Goal: Information Seeking & Learning: Learn about a topic

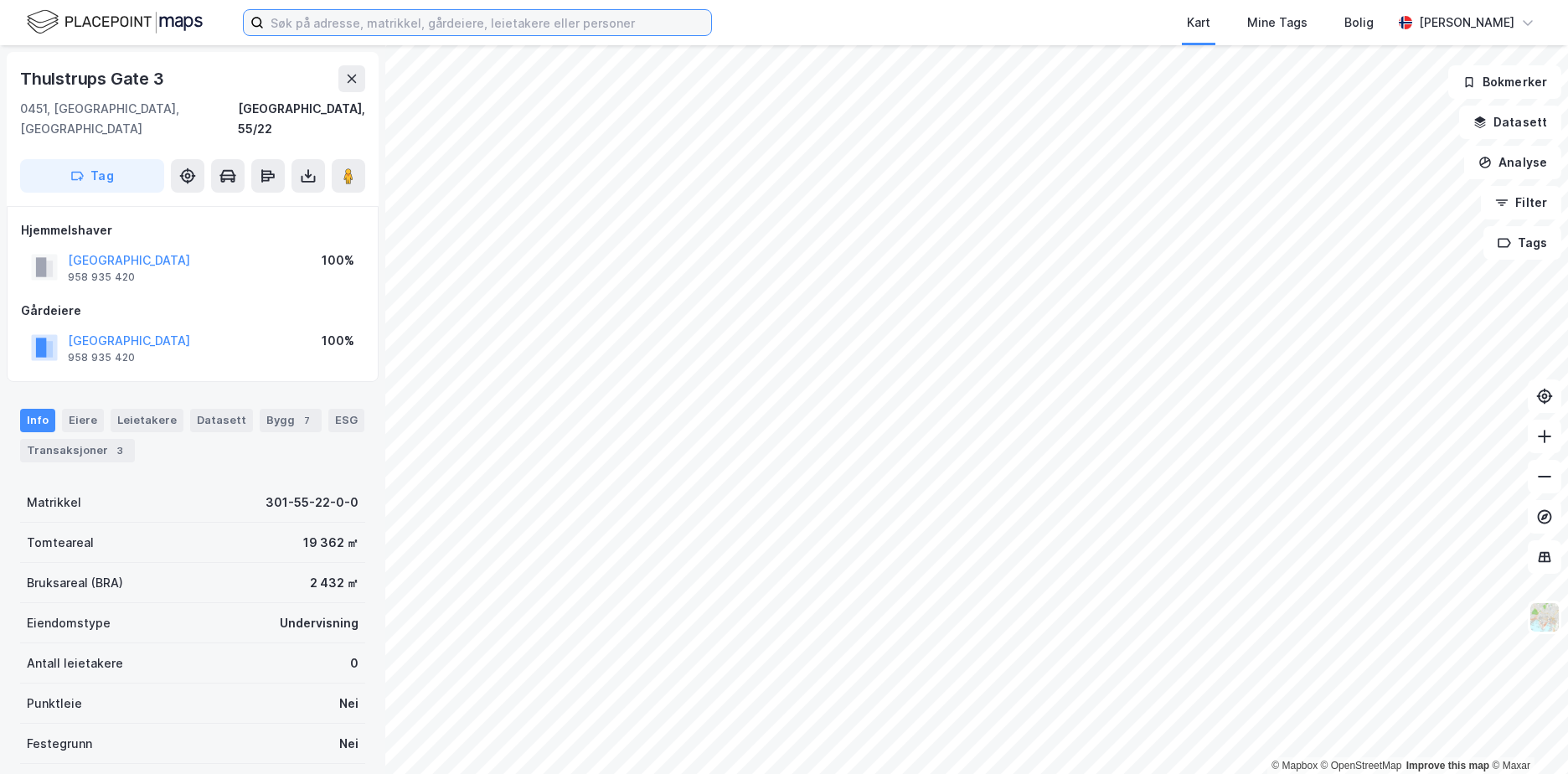
click at [356, 30] on input at bounding box center [487, 22] width 447 height 25
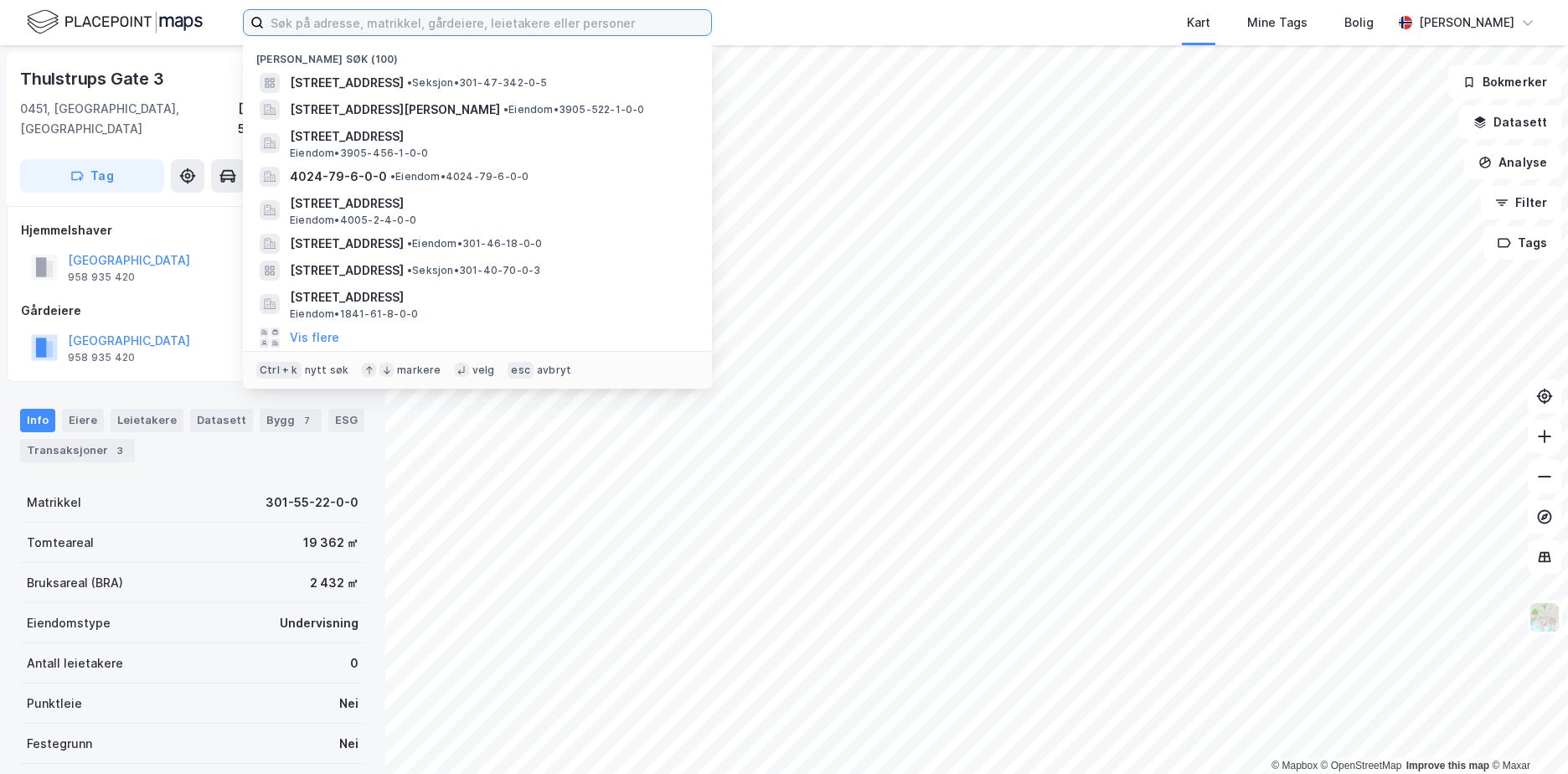
paste input "301-219/242/0/0"
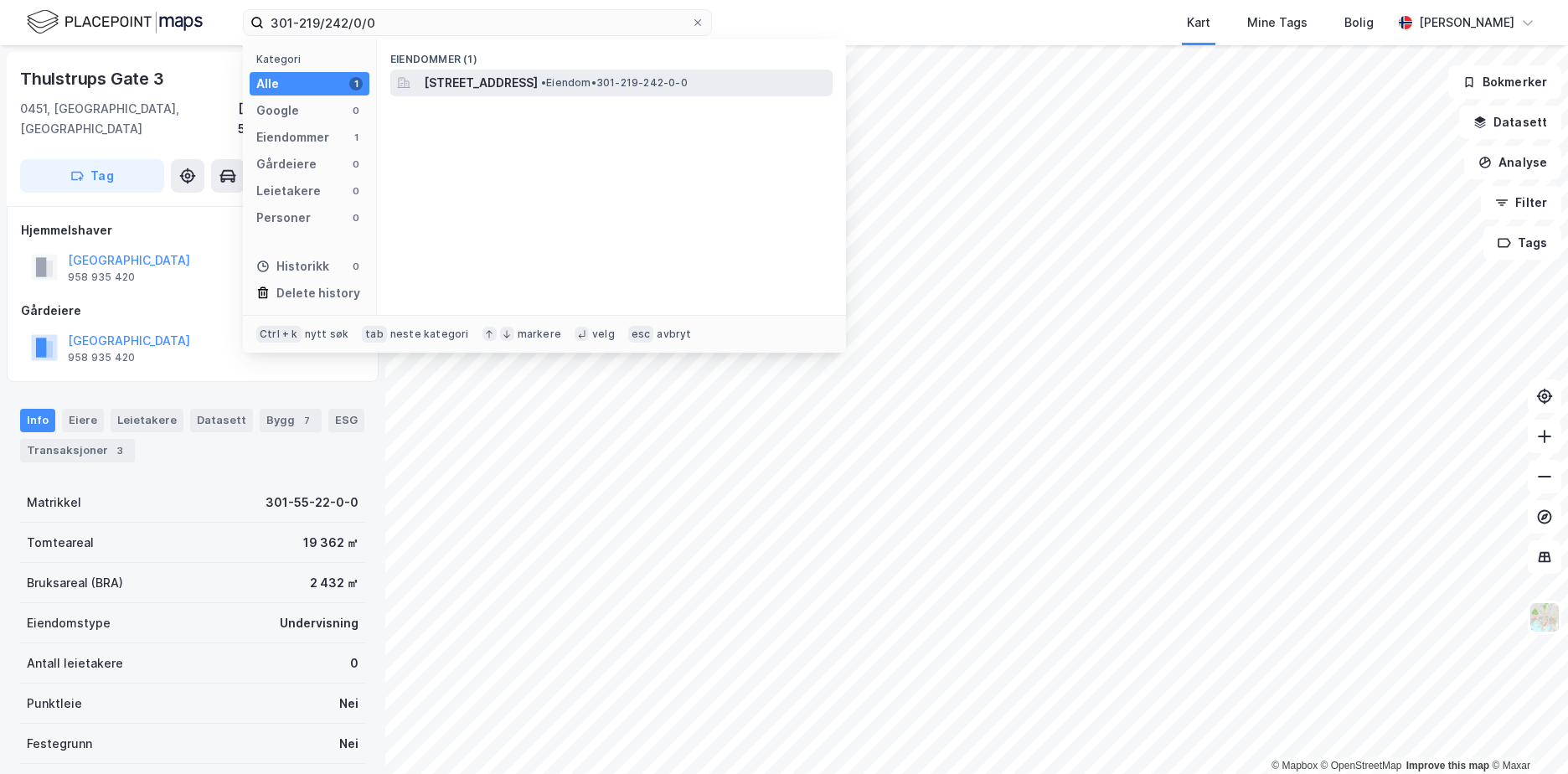
click at [527, 75] on span "[STREET_ADDRESS]" at bounding box center [480, 82] width 114 height 20
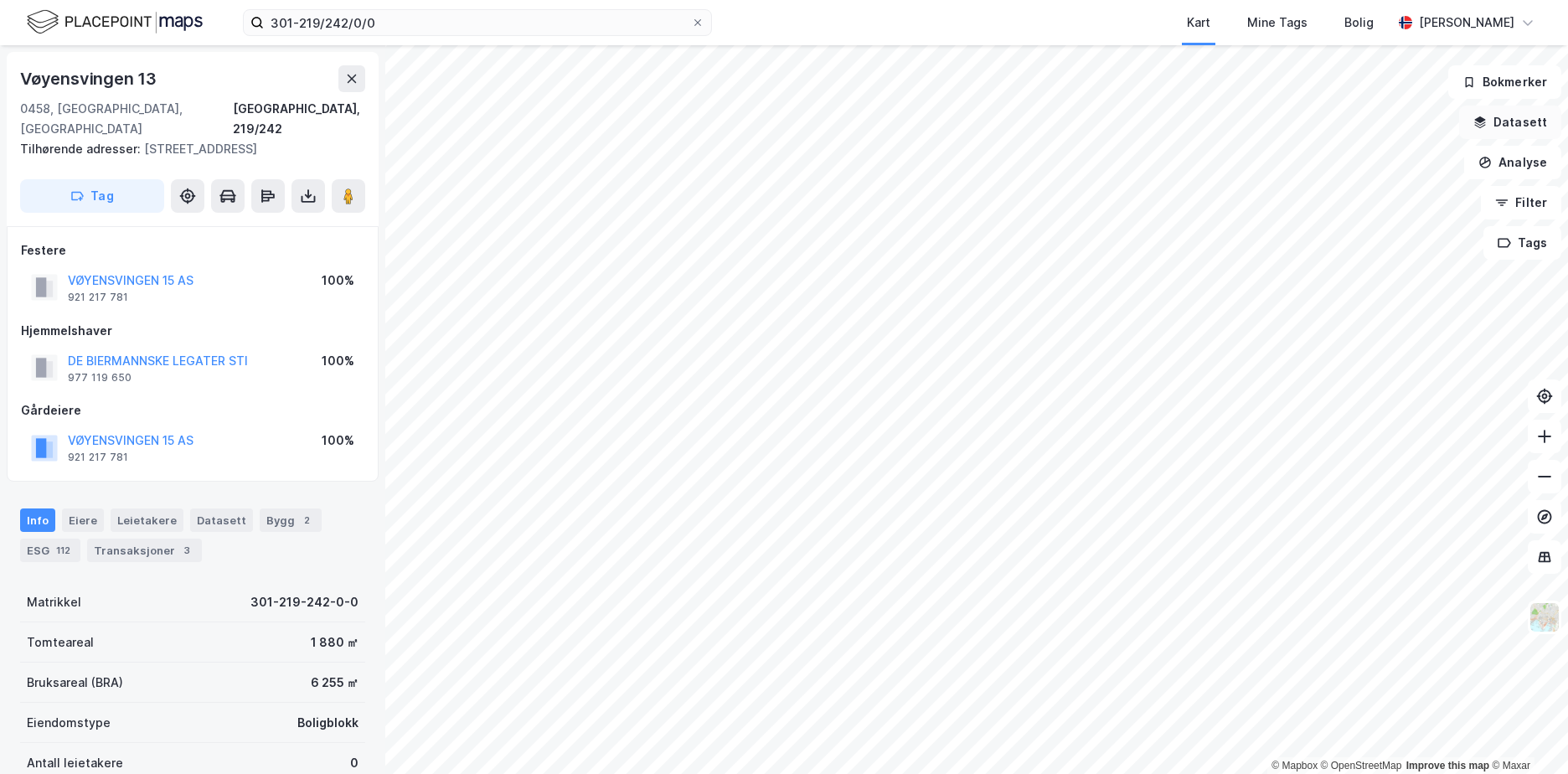
click at [1530, 125] on button "Datasett" at bounding box center [1510, 122] width 102 height 33
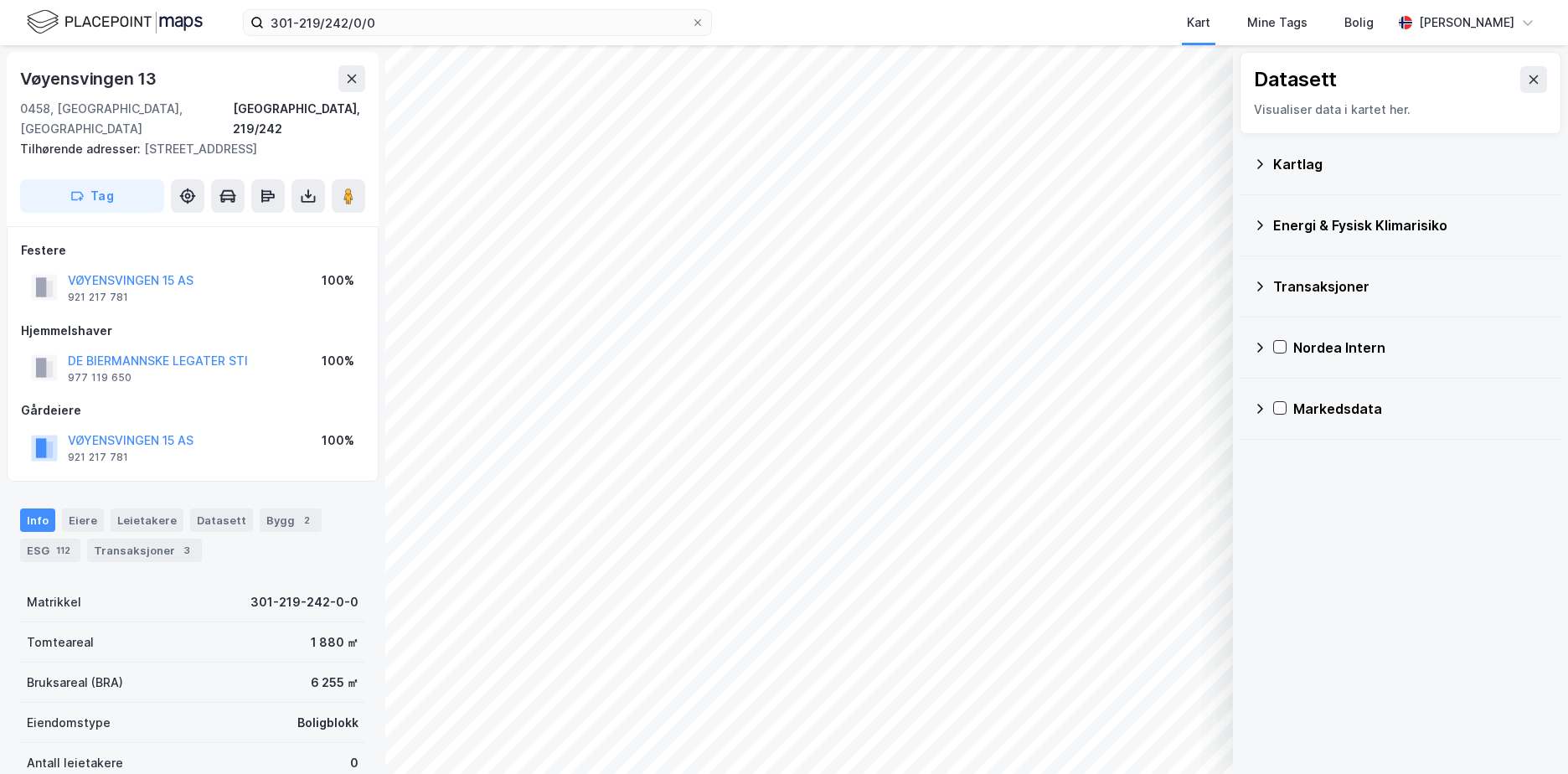
click at [1260, 165] on icon at bounding box center [1260, 164] width 6 height 9
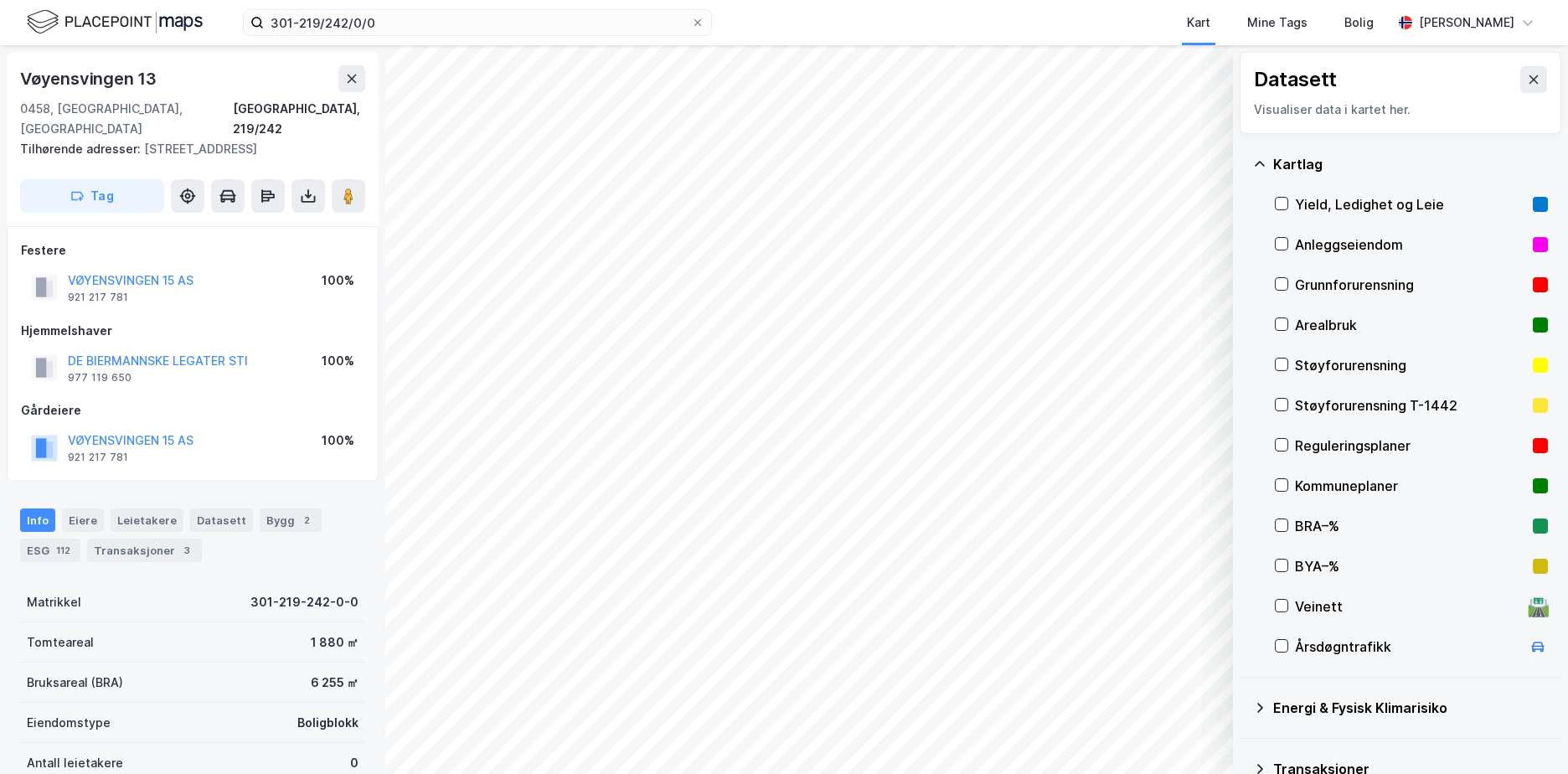
click at [1345, 278] on div "Grunnforurensning" at bounding box center [1410, 285] width 231 height 20
click at [1261, 159] on icon at bounding box center [1259, 164] width 13 height 13
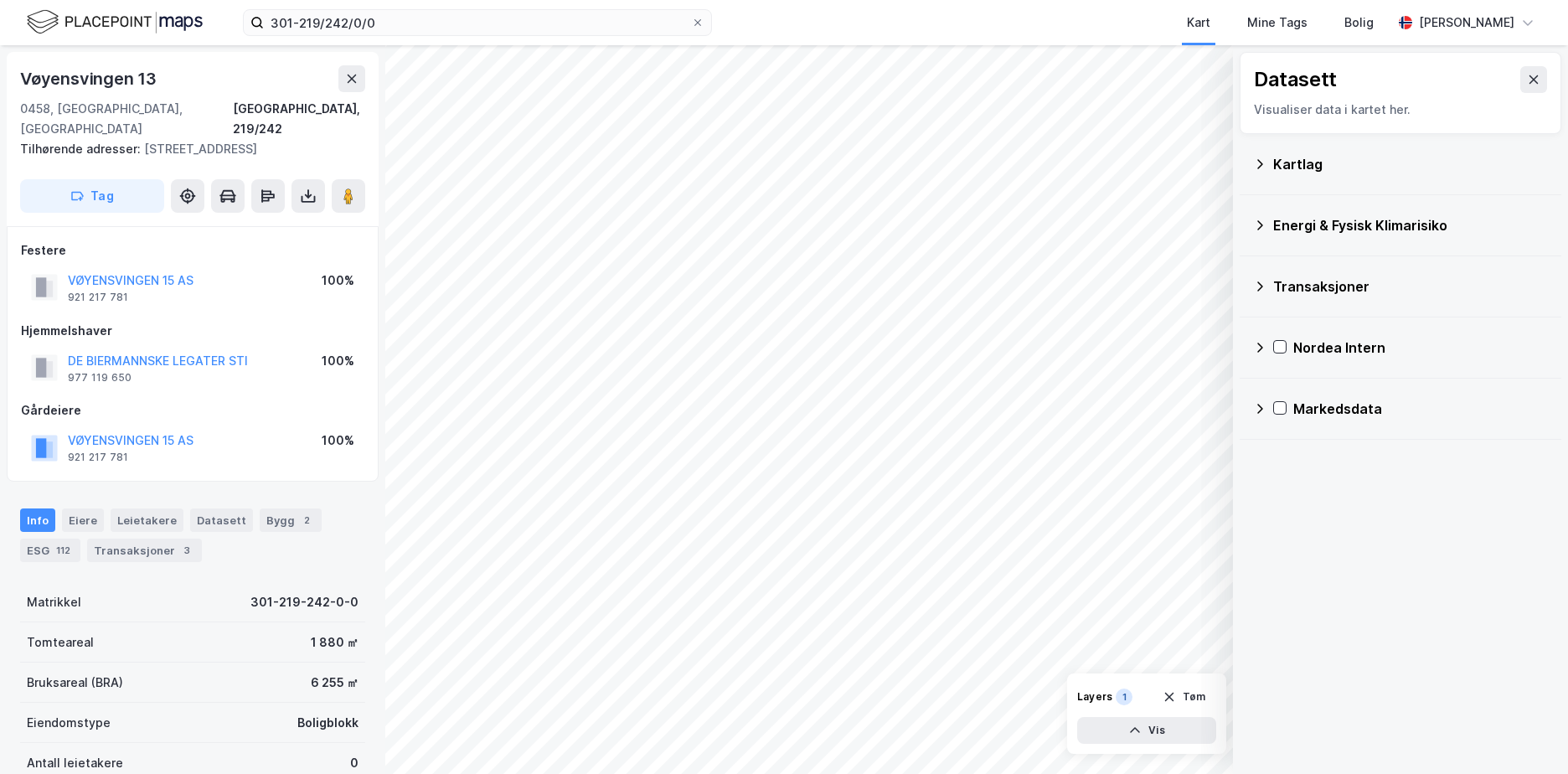
click at [1258, 224] on icon at bounding box center [1259, 225] width 13 height 13
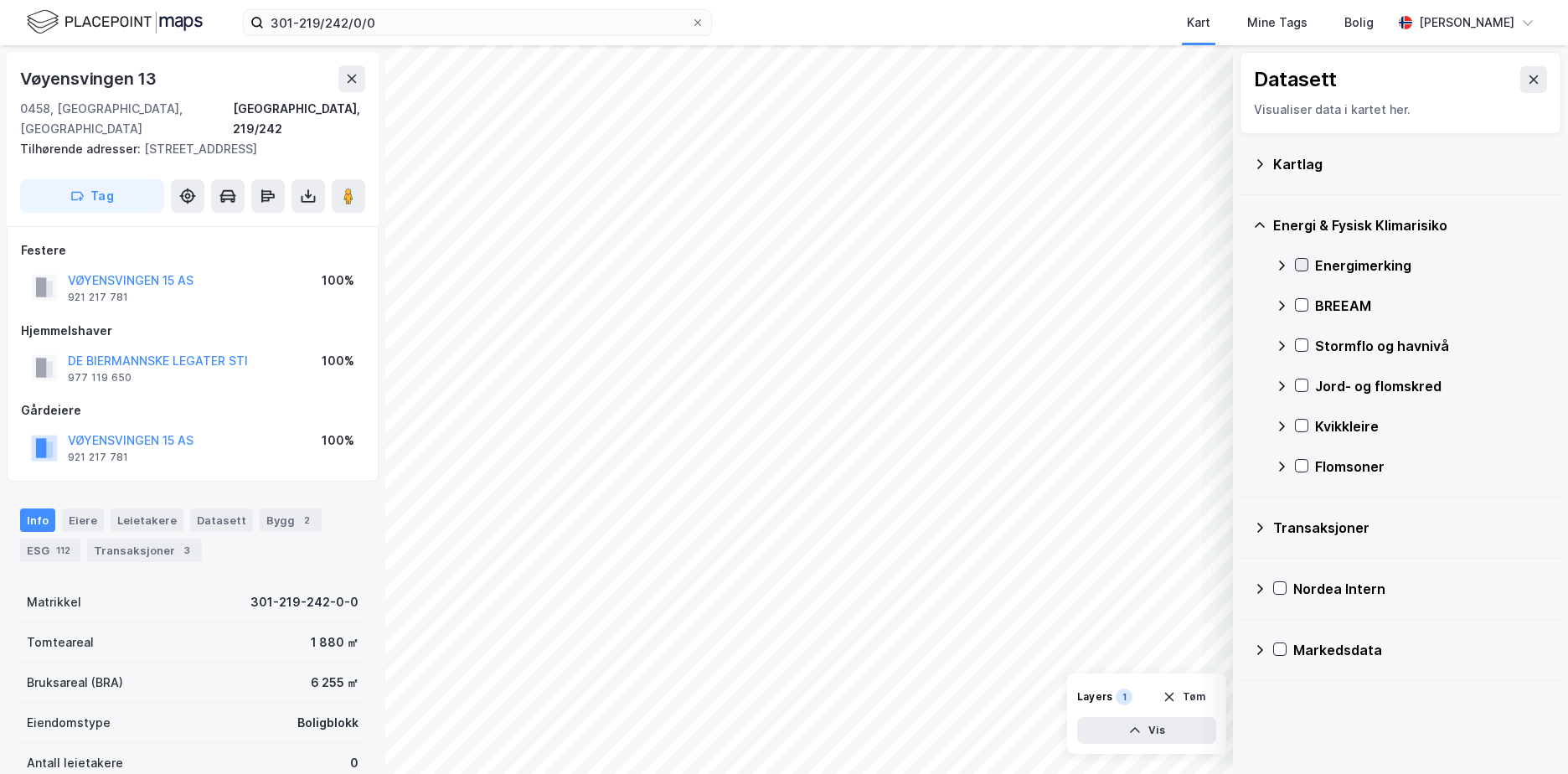
click at [1305, 262] on icon at bounding box center [1301, 264] width 12 height 12
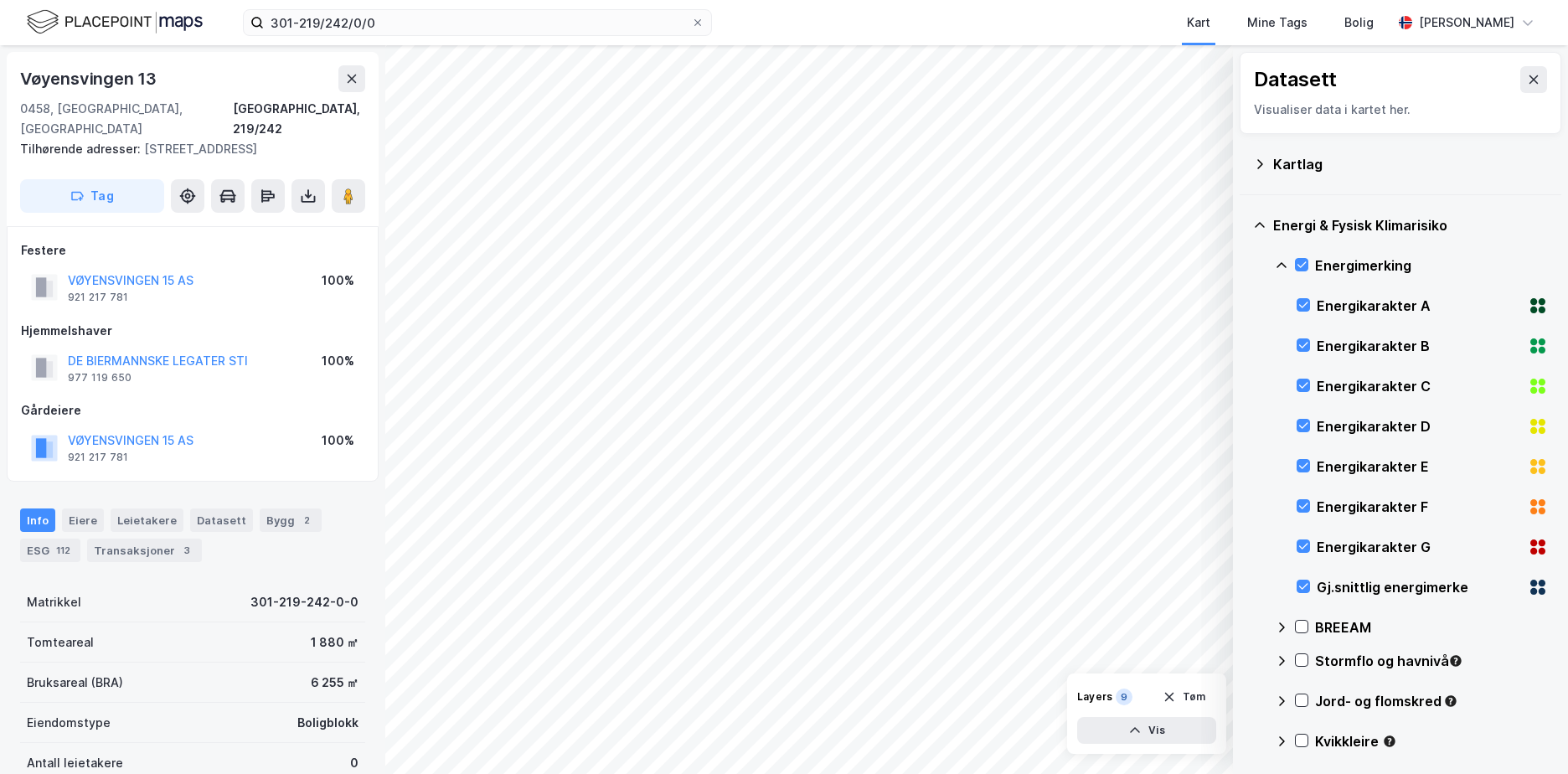
click at [1281, 262] on icon at bounding box center [1281, 265] width 13 height 13
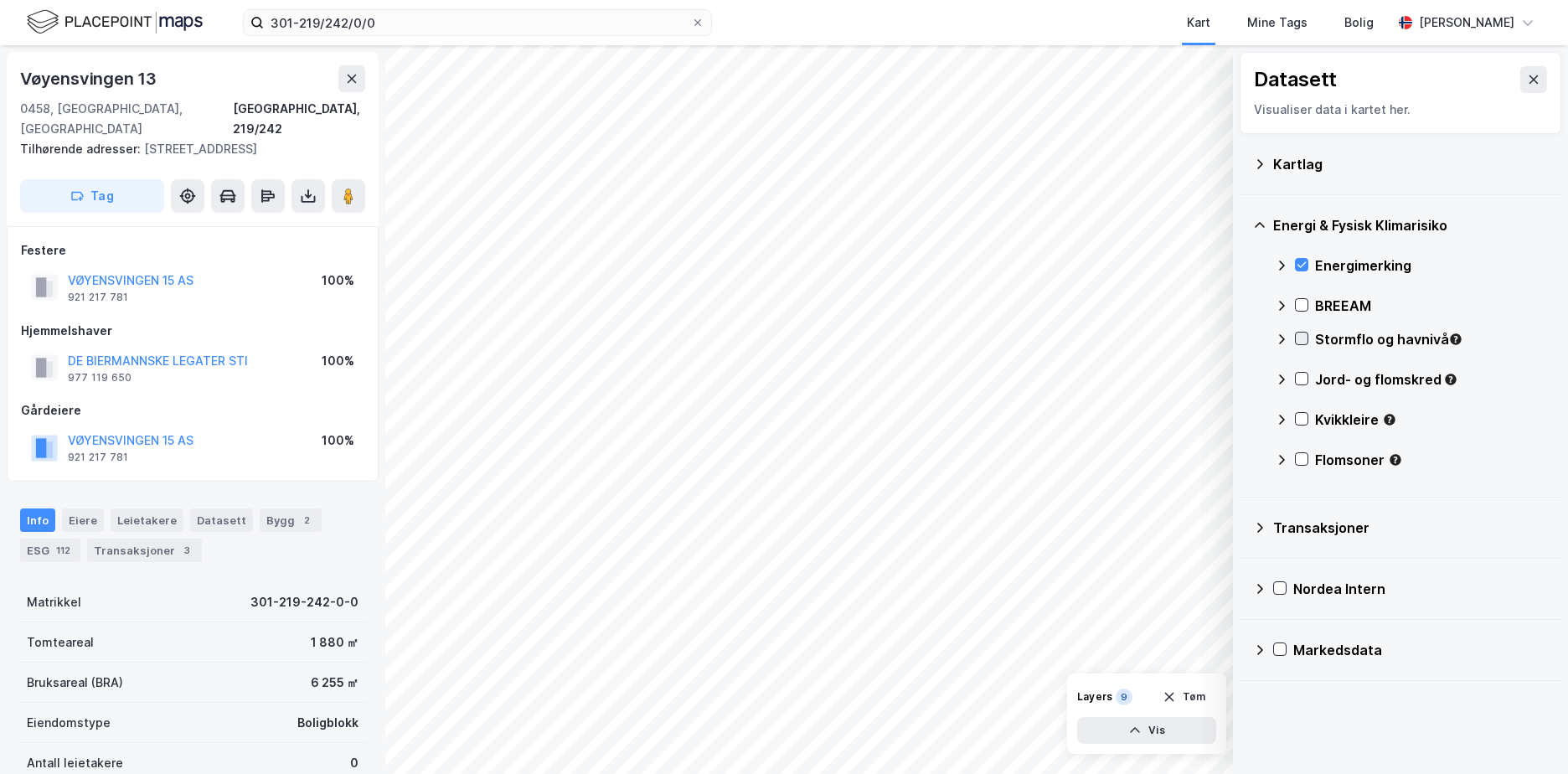
click at [1303, 337] on icon at bounding box center [1301, 338] width 12 height 12
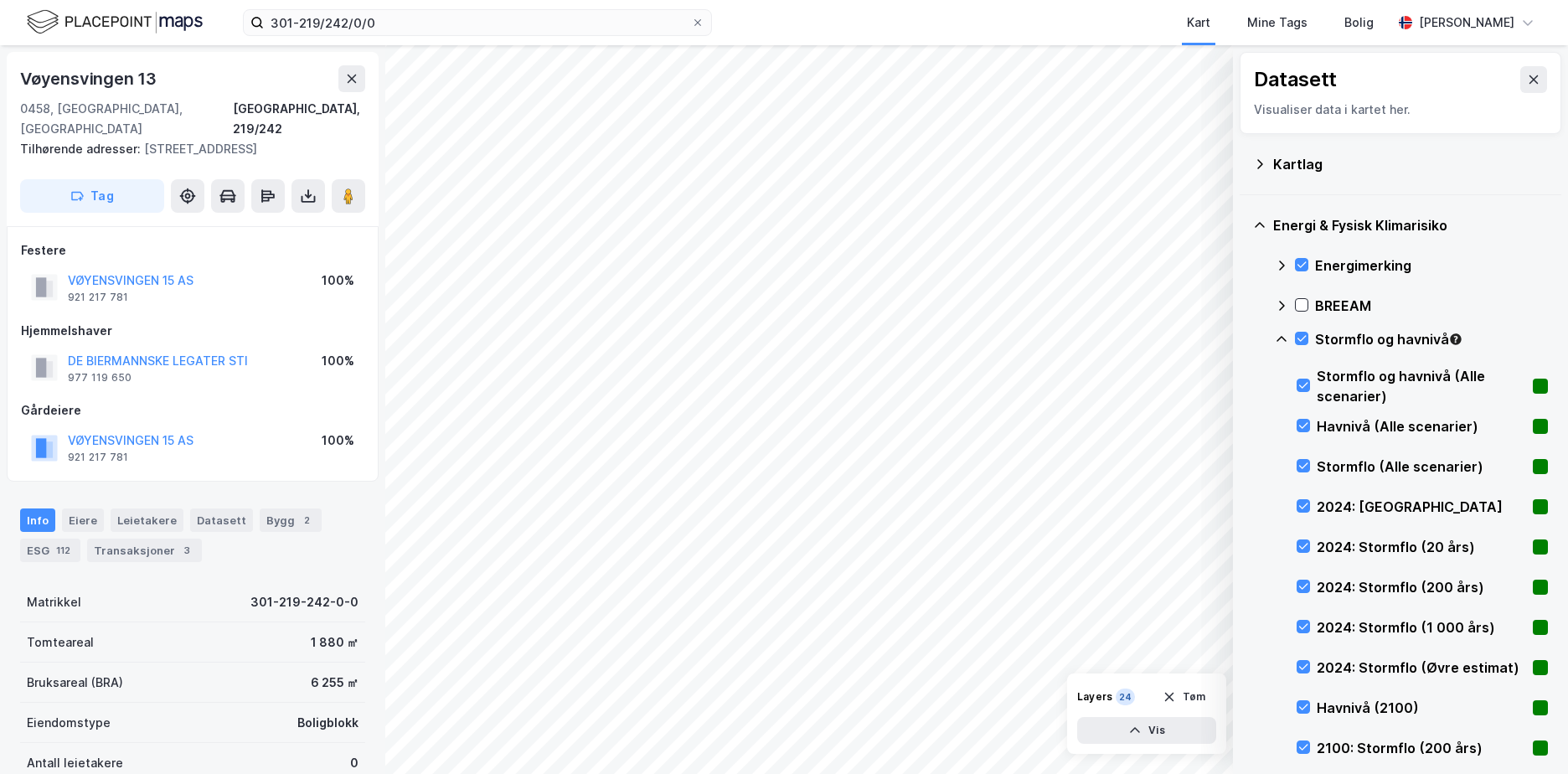
click at [1280, 336] on icon at bounding box center [1281, 339] width 13 height 13
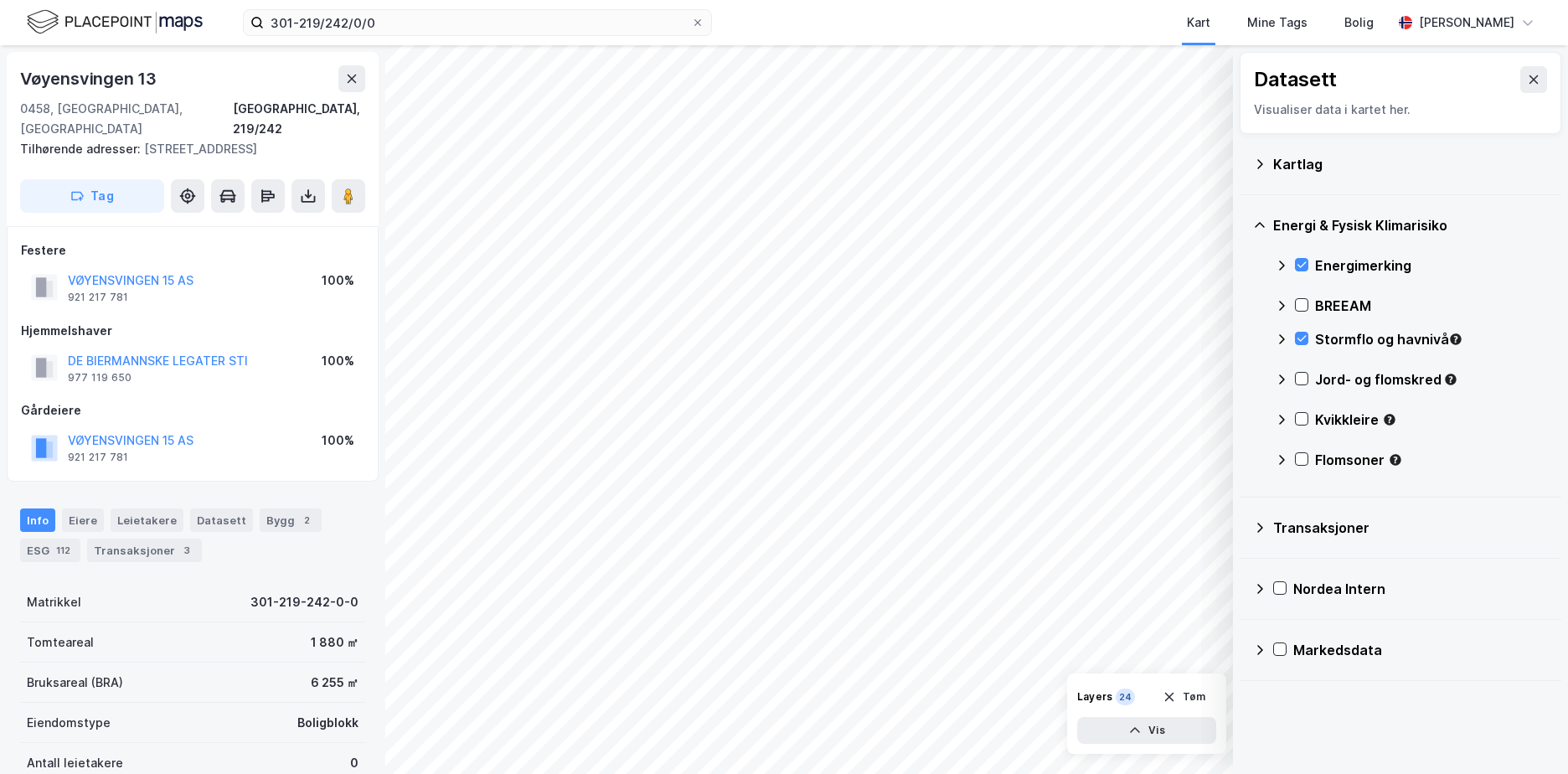
click at [1299, 375] on icon at bounding box center [1301, 378] width 12 height 12
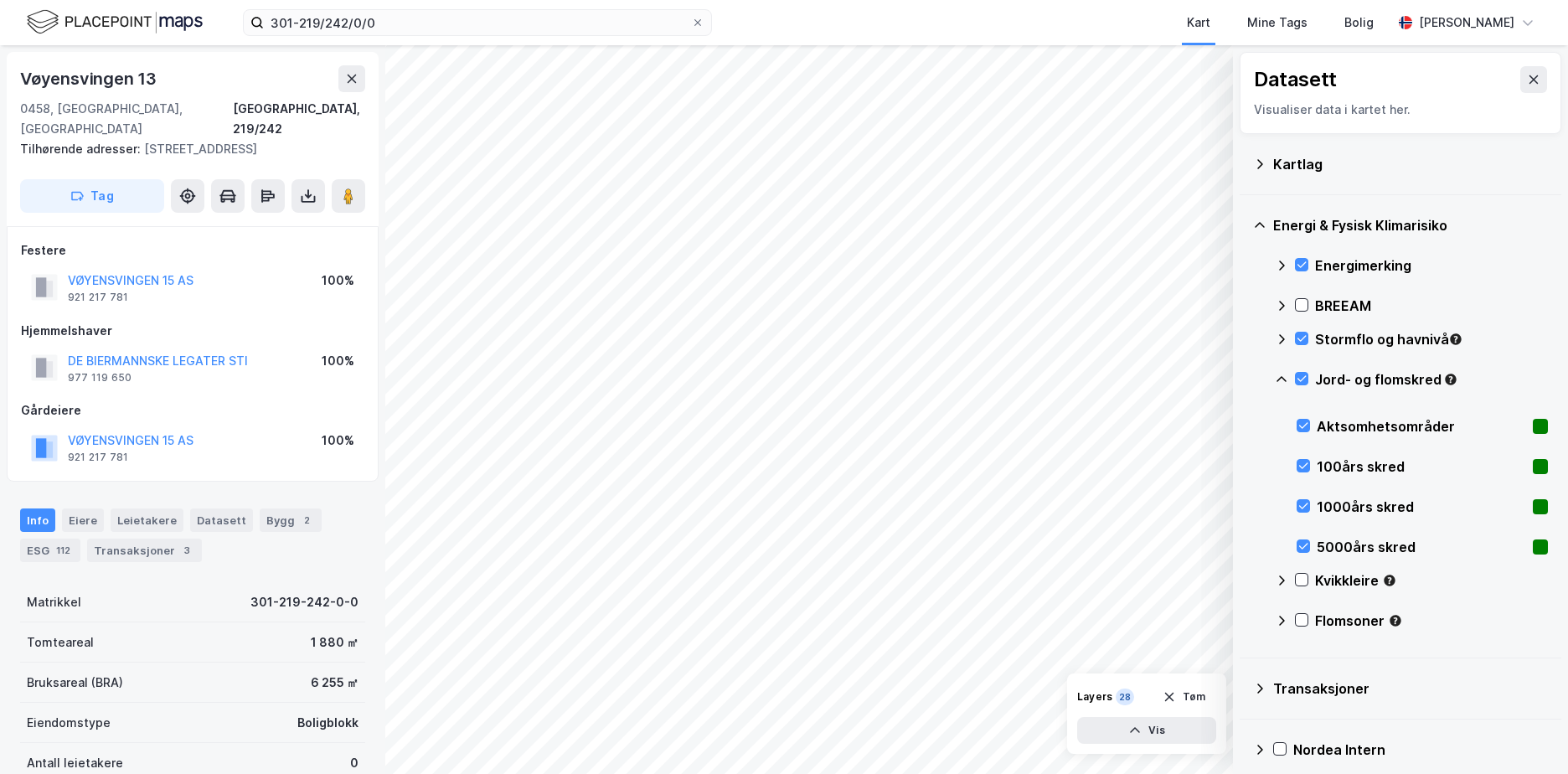
click at [1278, 379] on icon at bounding box center [1281, 379] width 13 height 13
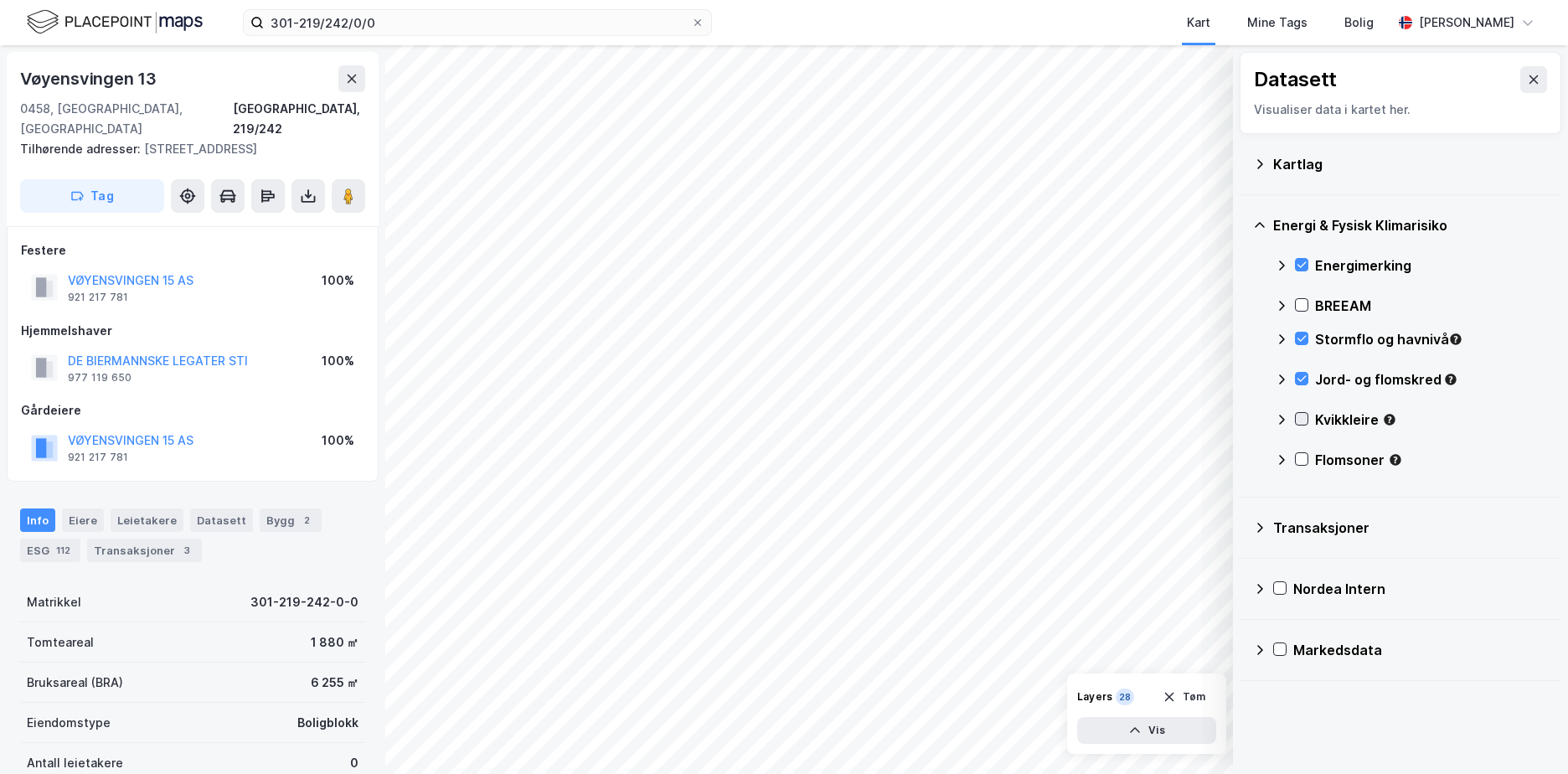
click at [1296, 415] on icon at bounding box center [1301, 418] width 12 height 12
click at [1303, 458] on icon at bounding box center [1301, 459] width 12 height 12
click at [1280, 458] on icon at bounding box center [1281, 460] width 13 height 13
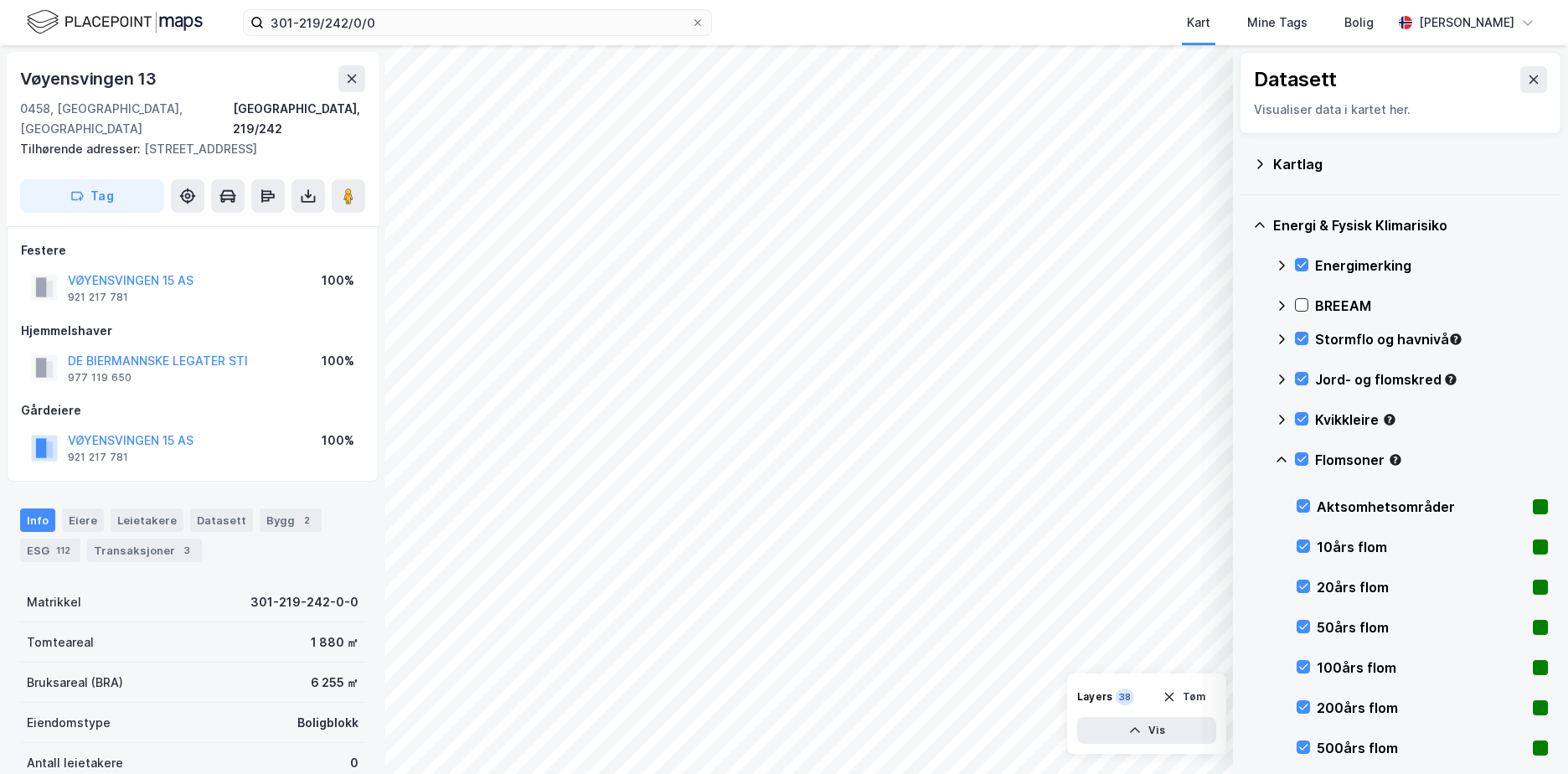
click at [1281, 459] on icon at bounding box center [1281, 460] width 13 height 13
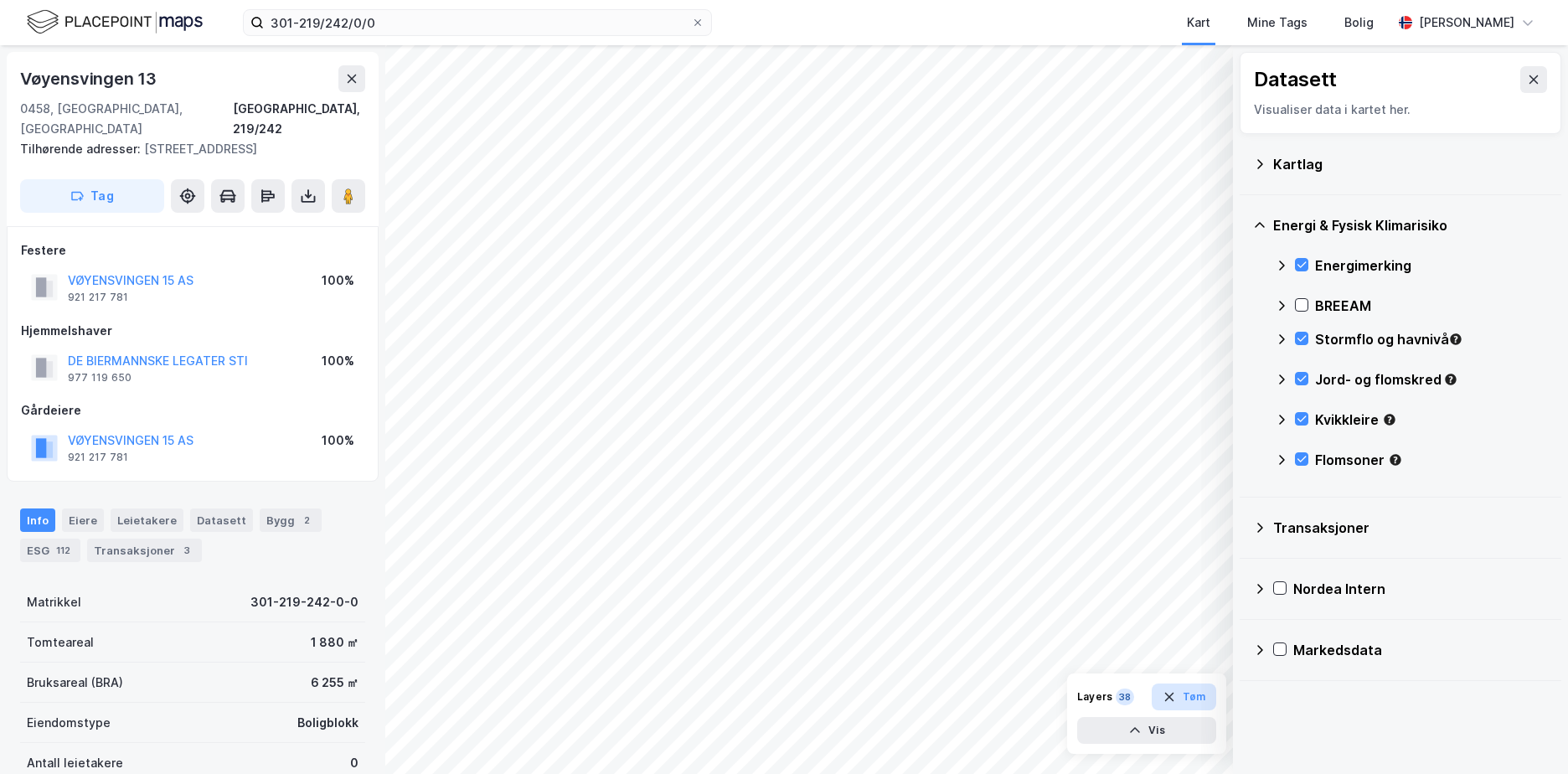
click at [1193, 703] on button "Tøm" at bounding box center [1184, 697] width 64 height 27
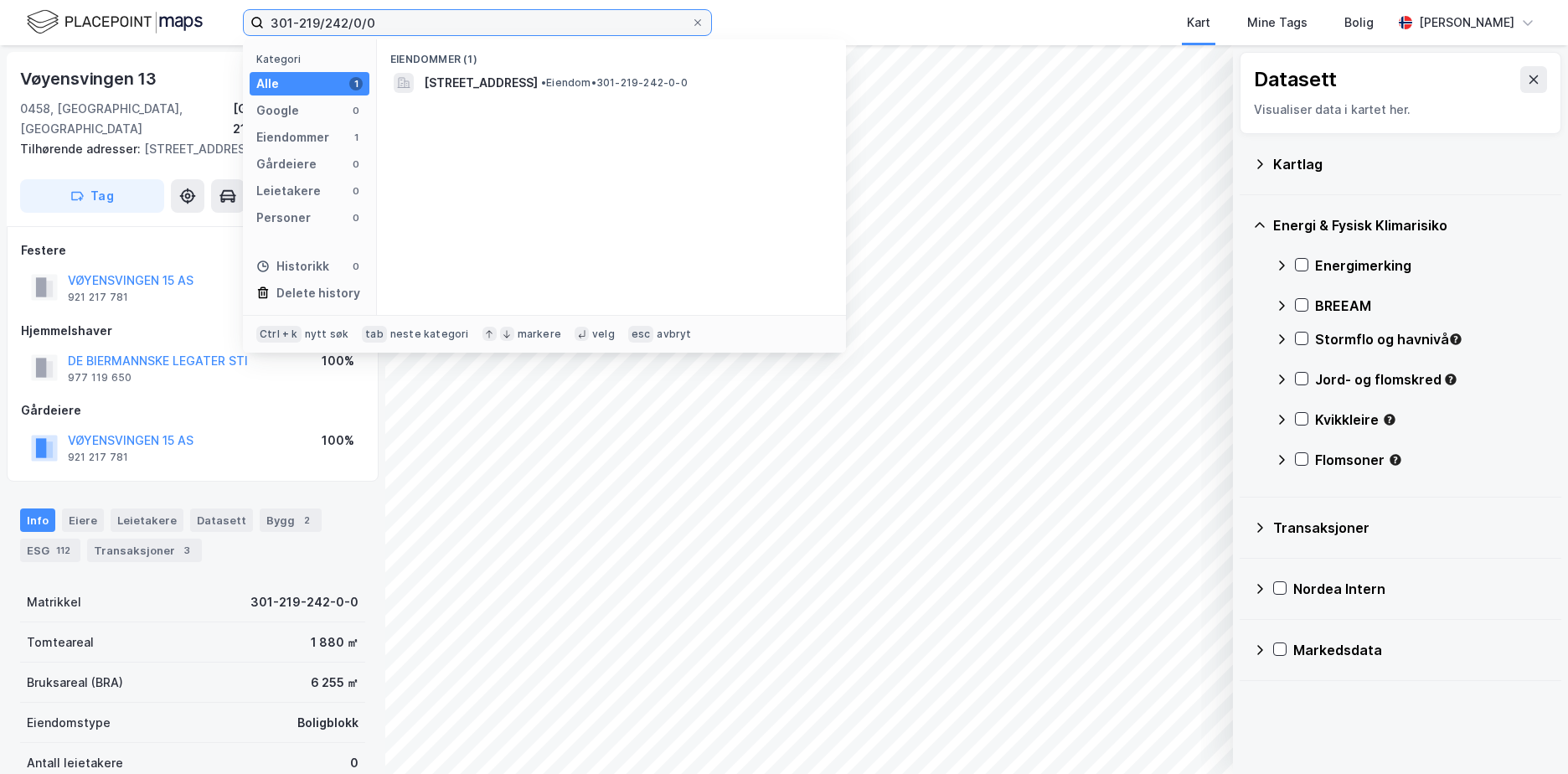
drag, startPoint x: 294, startPoint y: 39, endPoint x: 187, endPoint y: 47, distance: 107.3
click at [187, 47] on div "301-219/242/0/0 Kategori Alle 1 Google 0 Eiendommer 1 Gårdeiere 0 Leietakere 0 …" at bounding box center [784, 387] width 1568 height 774
paste input "4623/25/3"
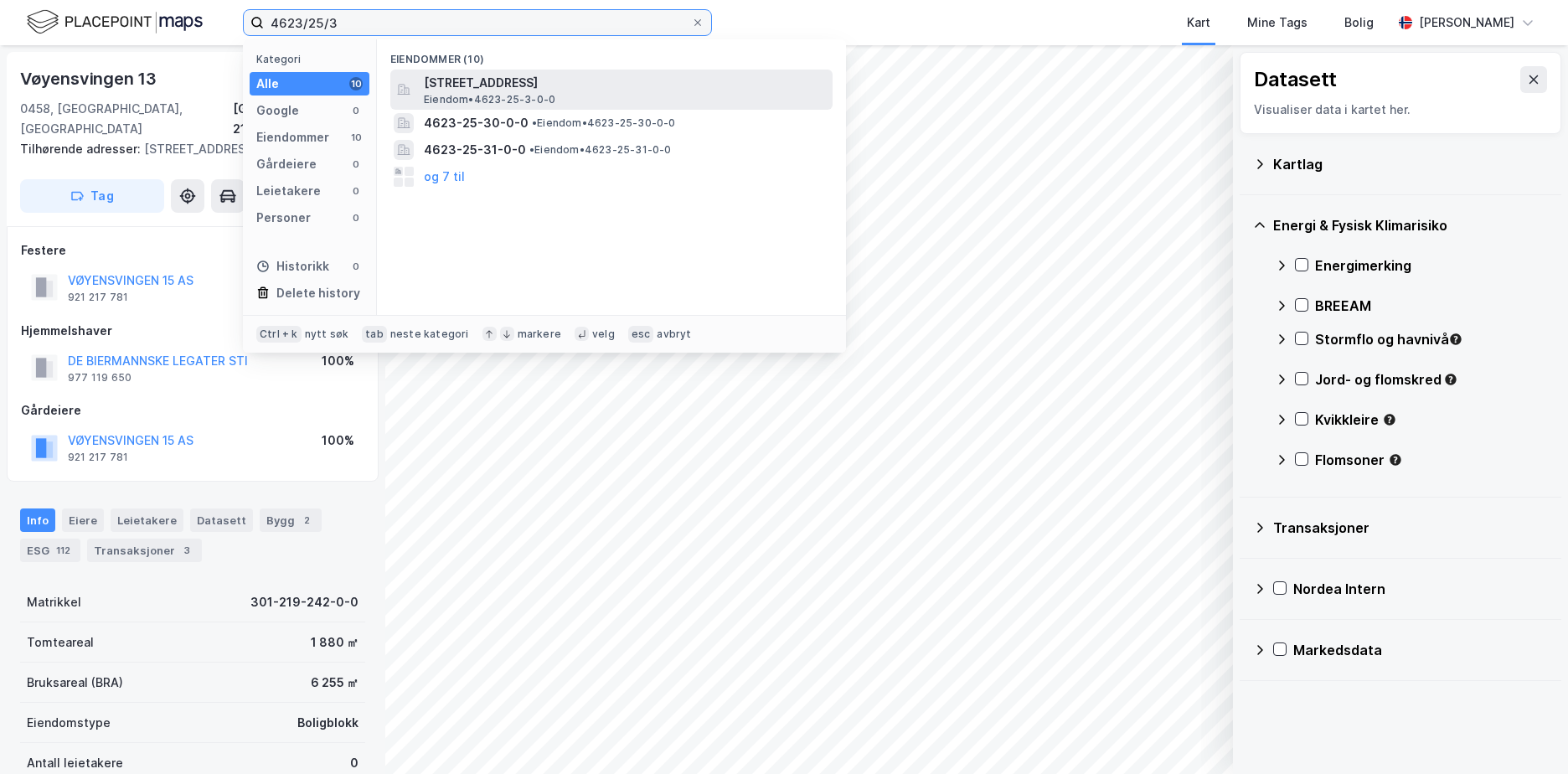
type input "4623/25/3"
click at [553, 82] on span "[STREET_ADDRESS]" at bounding box center [624, 82] width 402 height 20
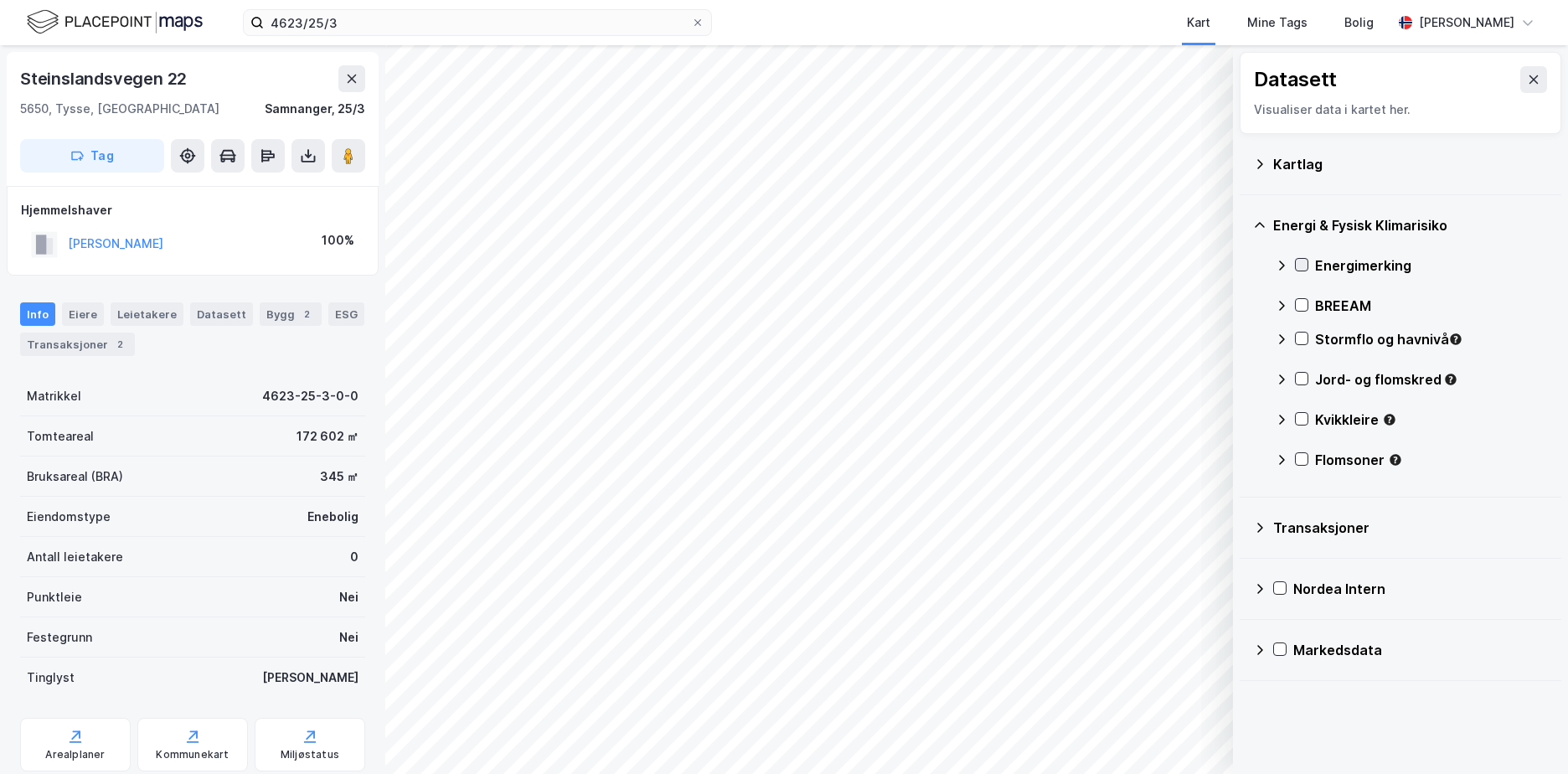
click at [1302, 263] on icon at bounding box center [1301, 264] width 12 height 12
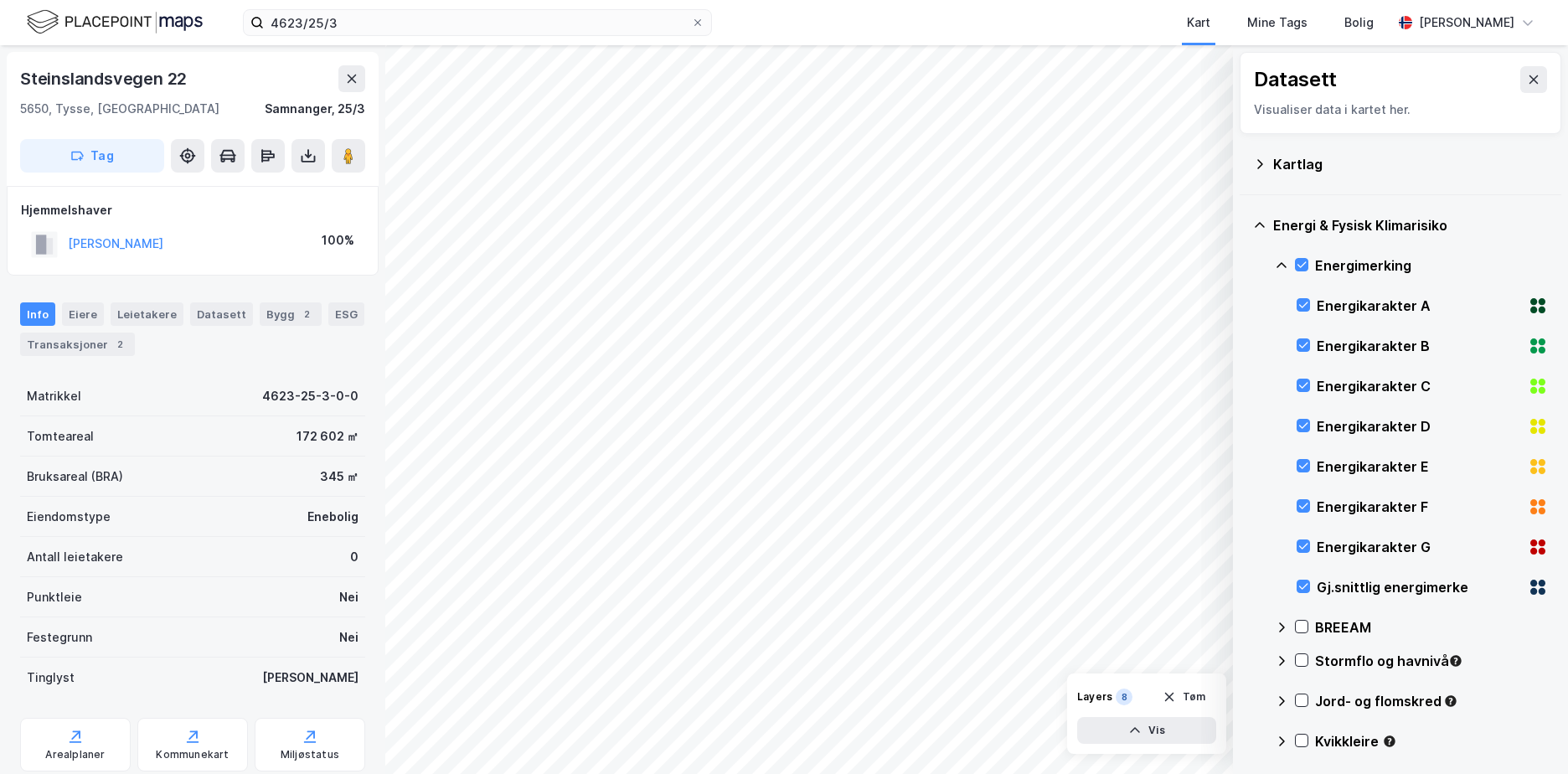
click at [1283, 264] on icon at bounding box center [1281, 265] width 10 height 6
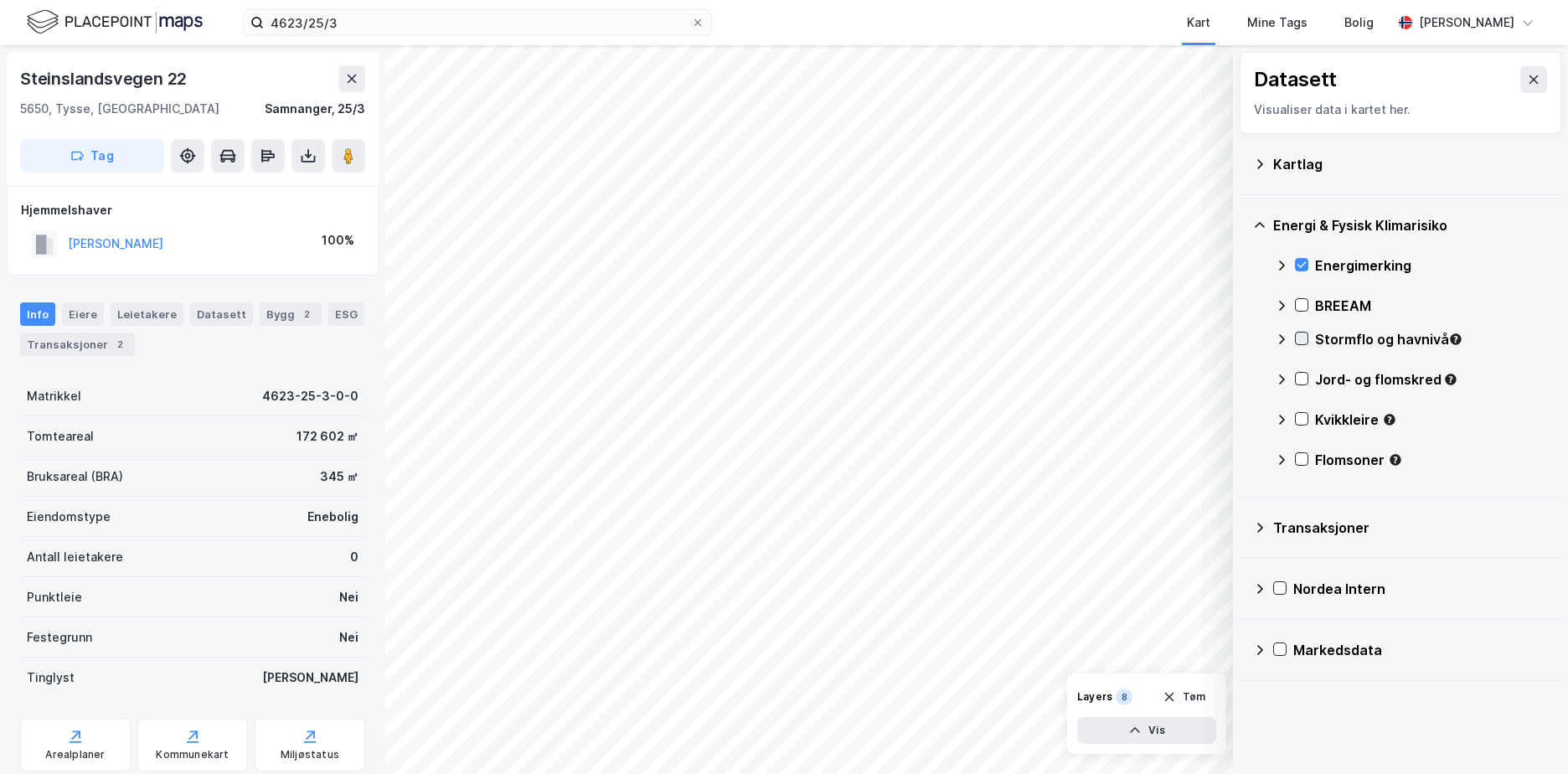
click at [1306, 337] on icon at bounding box center [1302, 339] width 9 height 6
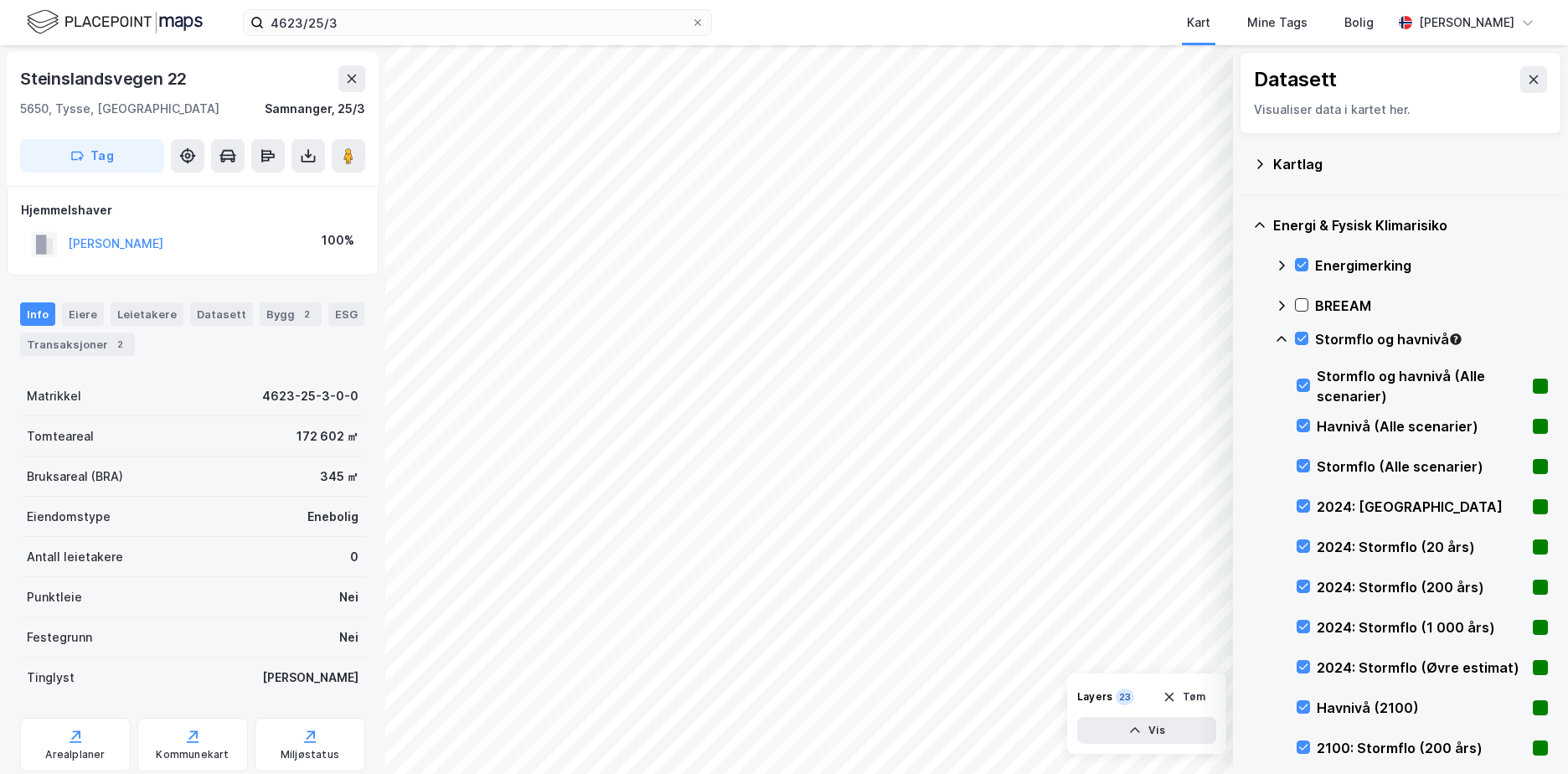
click at [1285, 340] on icon at bounding box center [1281, 339] width 13 height 13
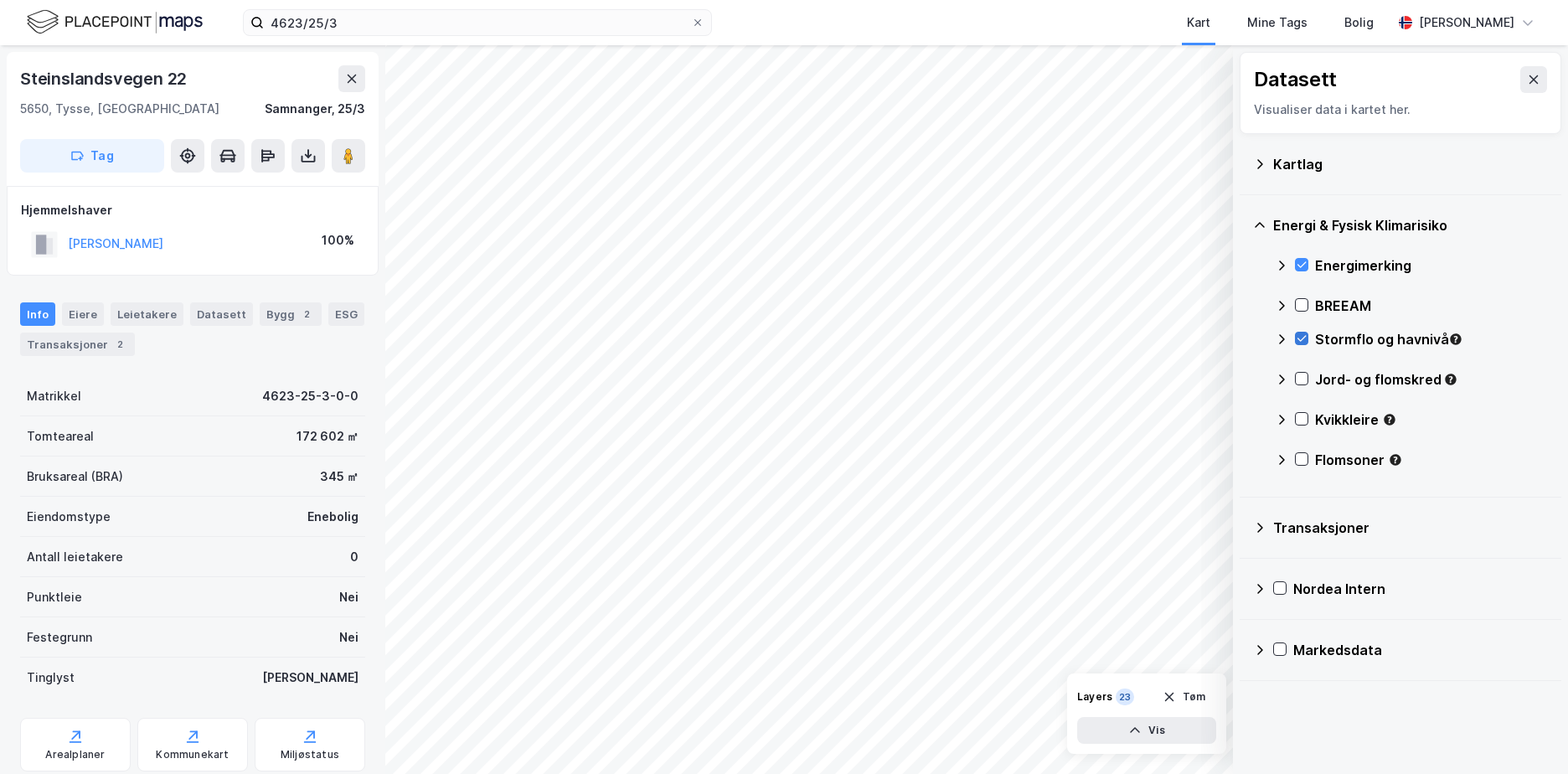
click at [1304, 338] on icon at bounding box center [1302, 339] width 9 height 6
click at [1287, 334] on icon at bounding box center [1281, 339] width 13 height 13
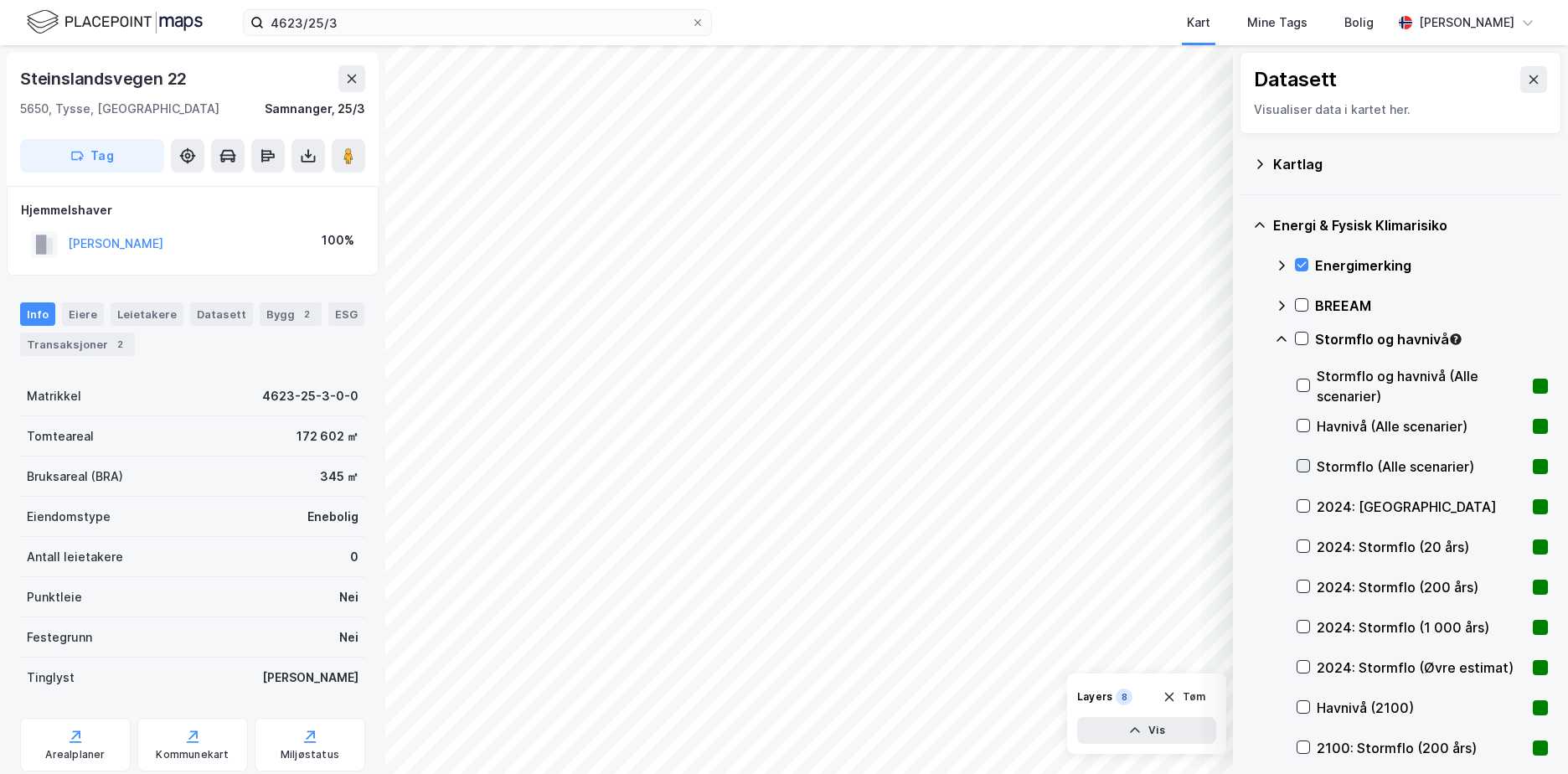
click at [1305, 467] on icon at bounding box center [1303, 466] width 9 height 6
click at [1307, 503] on icon at bounding box center [1303, 505] width 12 height 12
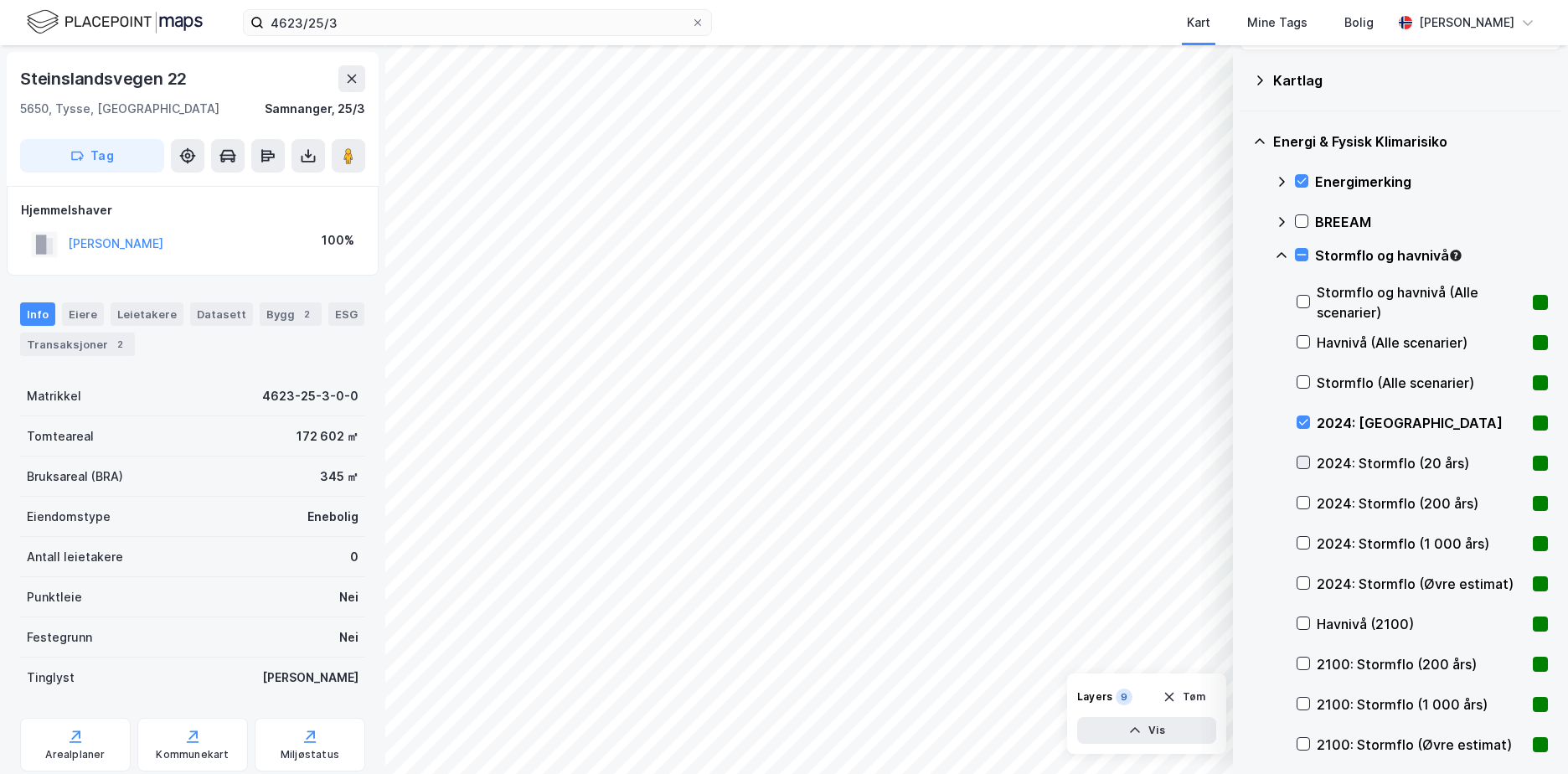
click at [1301, 465] on icon at bounding box center [1303, 462] width 9 height 6
click at [1281, 253] on icon at bounding box center [1281, 254] width 10 height 6
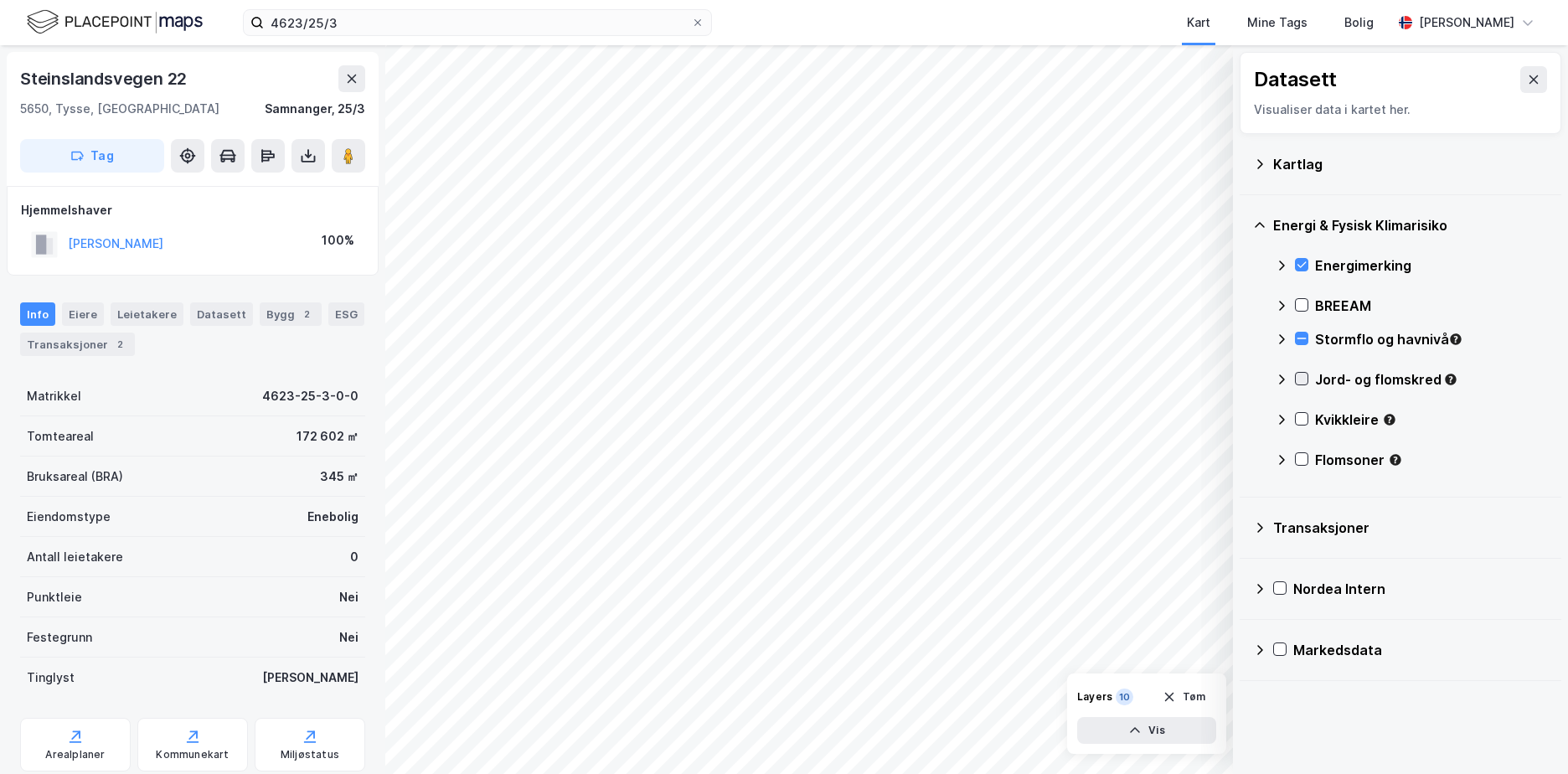
click at [1300, 379] on icon at bounding box center [1301, 378] width 12 height 12
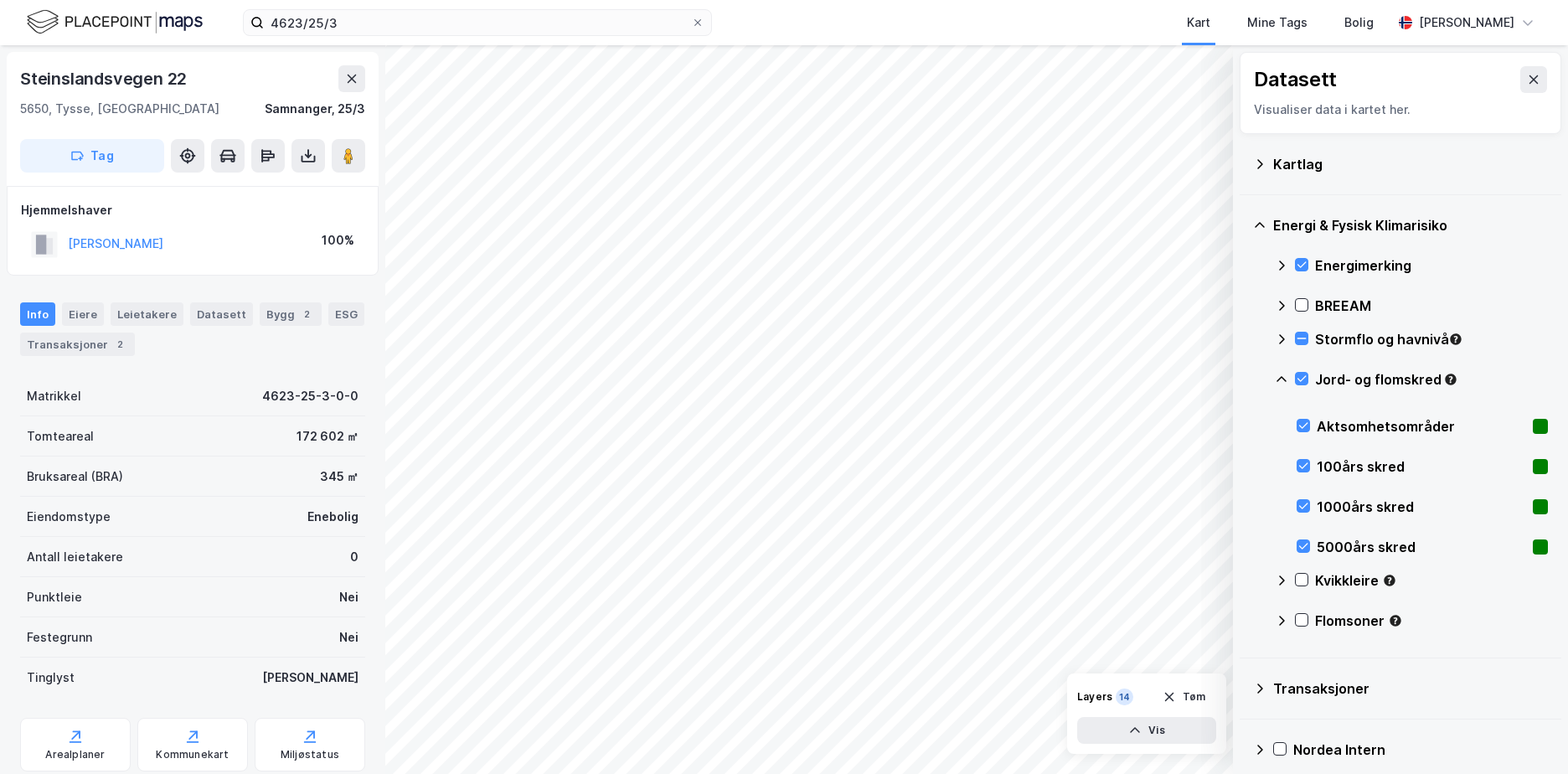
click at [1281, 375] on icon at bounding box center [1281, 379] width 13 height 13
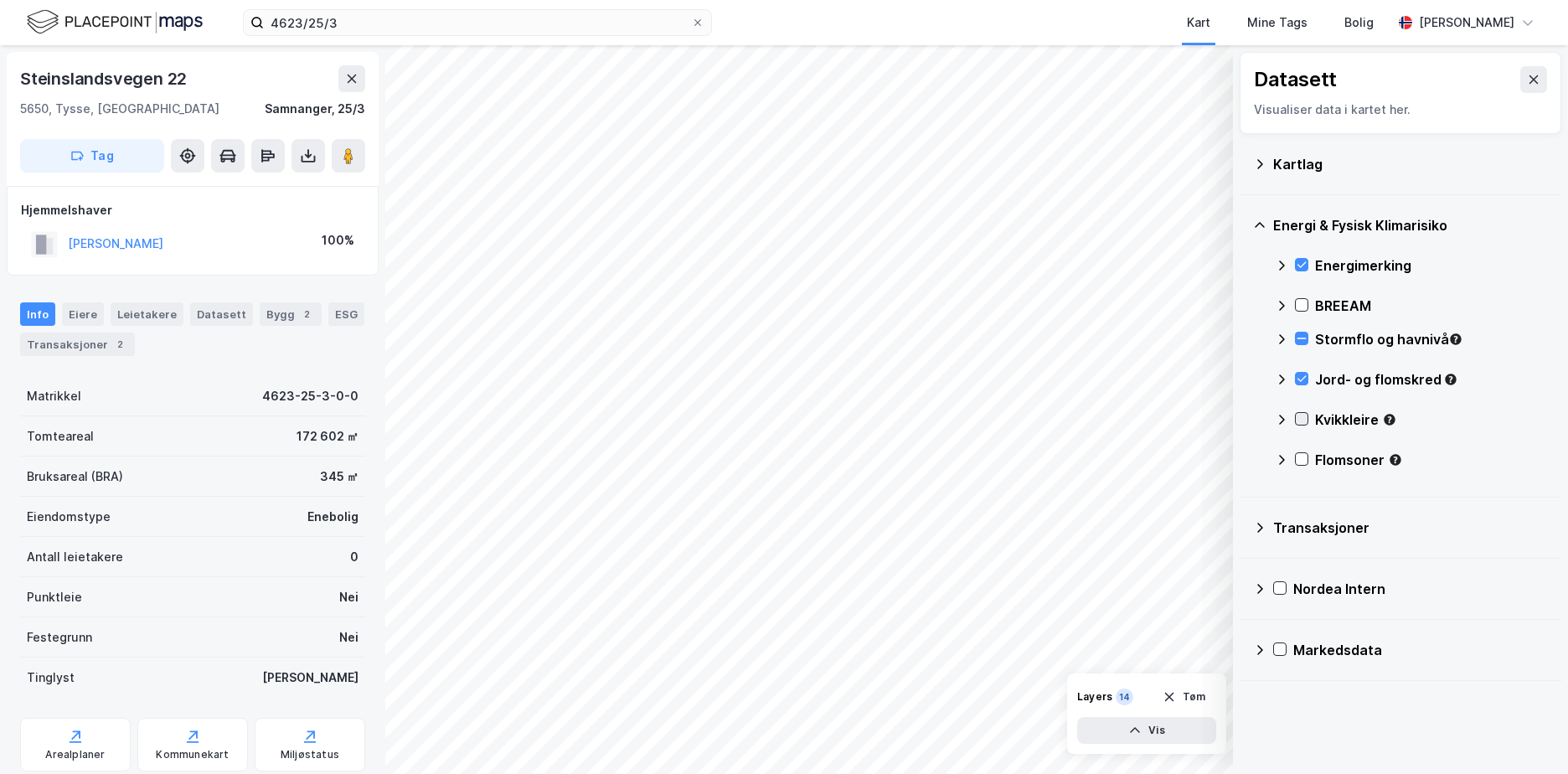
click at [1305, 412] on div at bounding box center [1301, 418] width 13 height 13
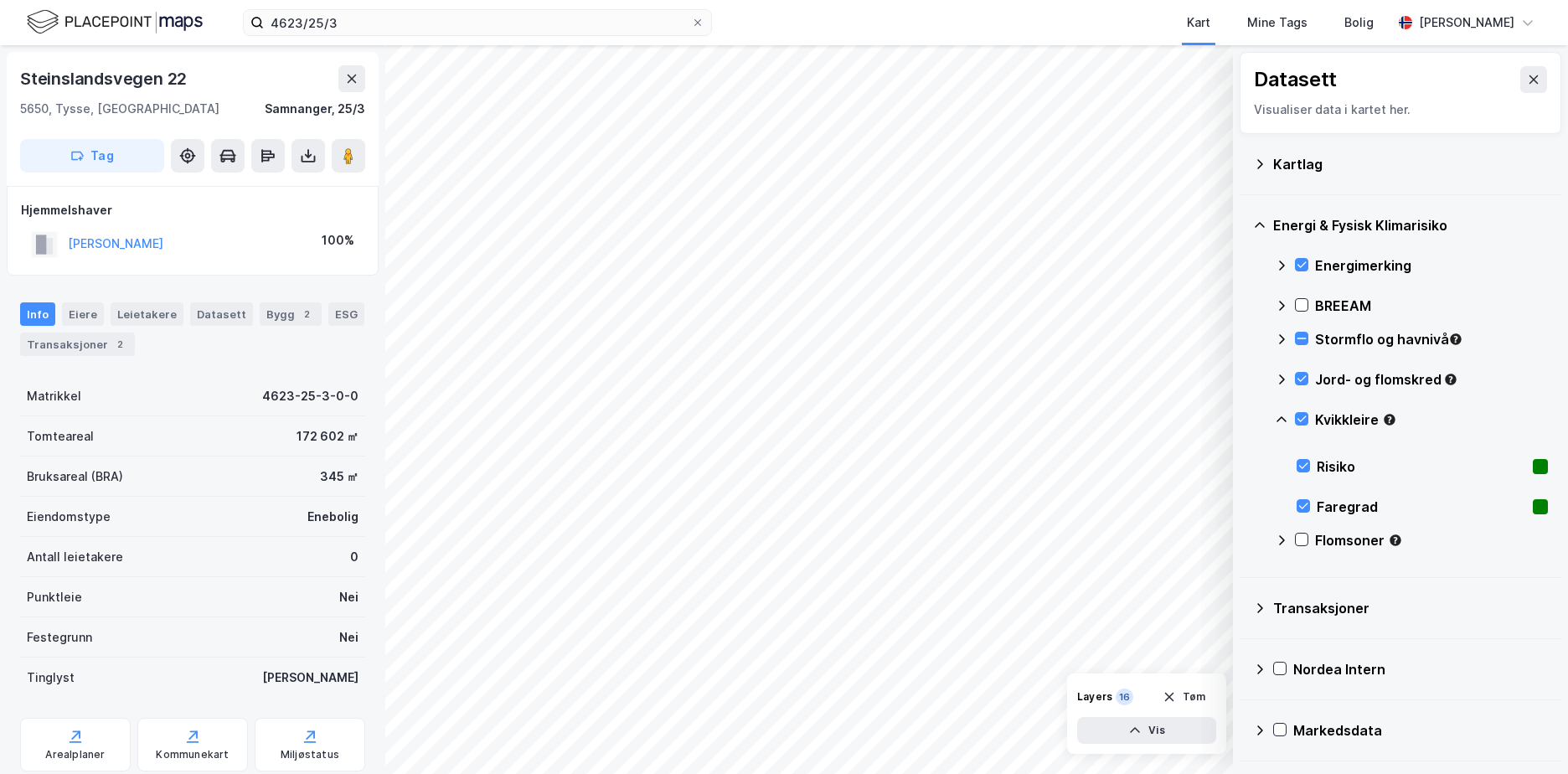
click at [1283, 415] on icon at bounding box center [1281, 419] width 13 height 13
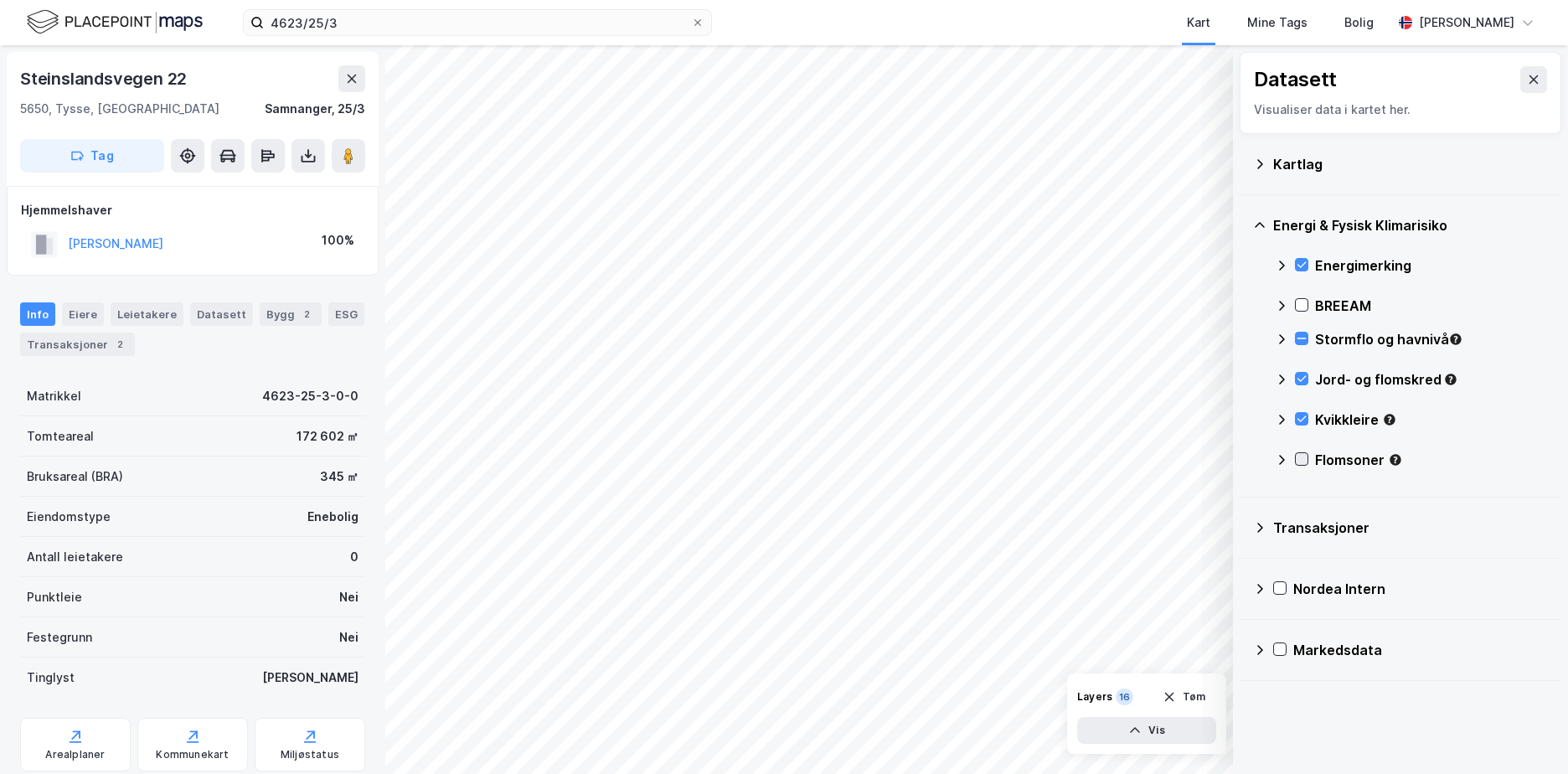
click at [1298, 456] on icon at bounding box center [1301, 459] width 12 height 12
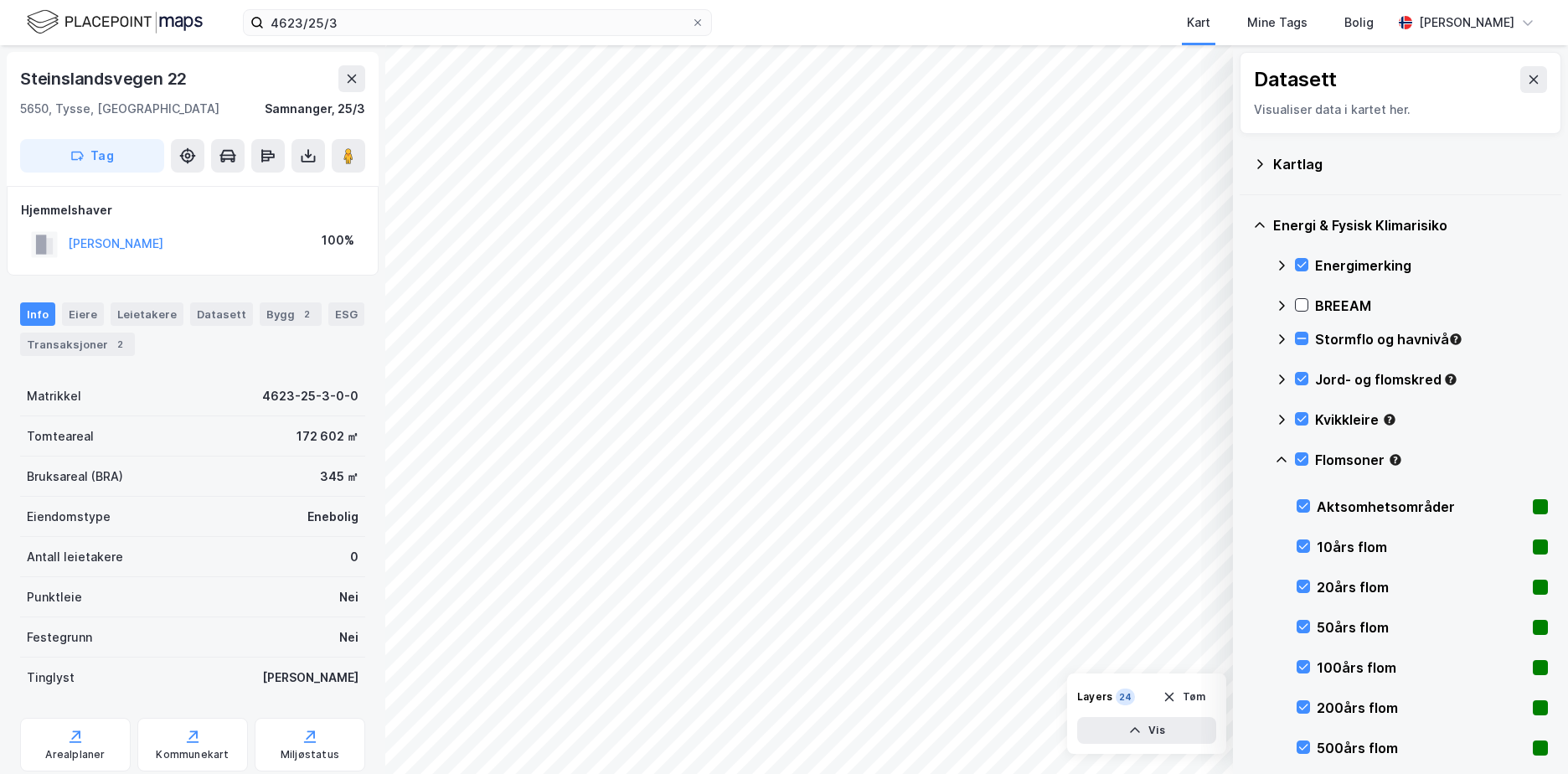
click at [1281, 459] on icon at bounding box center [1281, 460] width 10 height 6
